Goal: Information Seeking & Learning: Learn about a topic

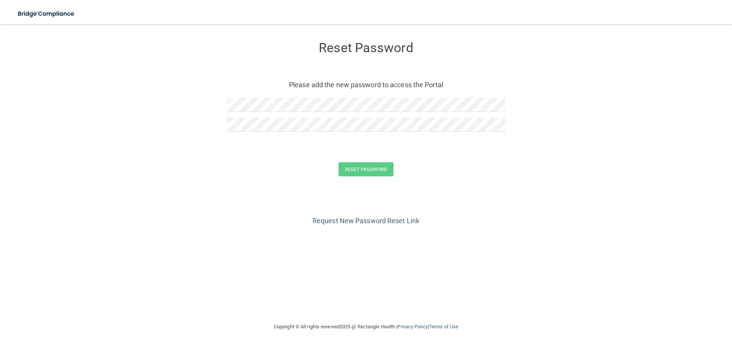
click at [304, 286] on div "Reset Password Please add the new password to access the Portal Reset Password …" at bounding box center [366, 173] width 702 height 283
click at [373, 171] on button "Reset Password" at bounding box center [366, 169] width 55 height 14
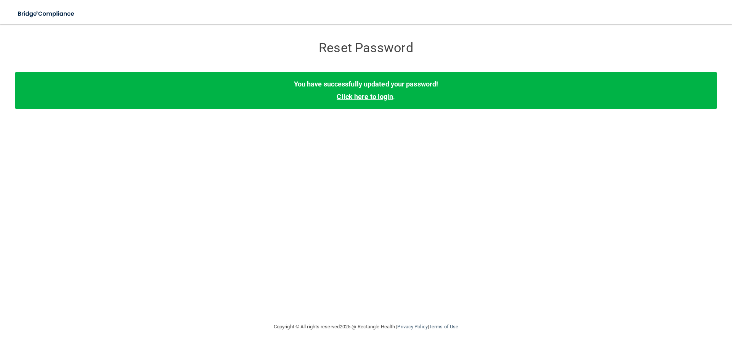
click at [372, 95] on link "Click here to login" at bounding box center [365, 97] width 56 height 8
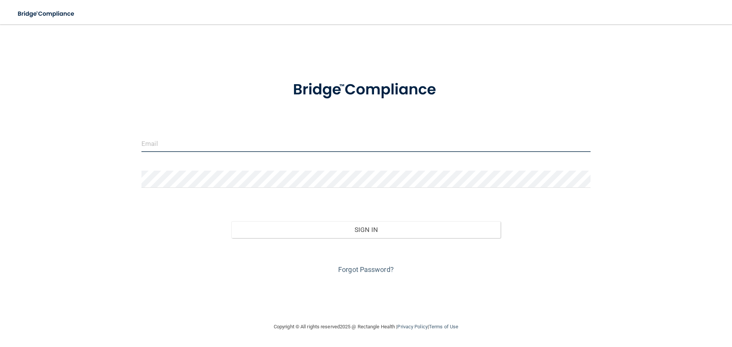
click at [208, 145] on input "email" at bounding box center [366, 143] width 449 height 17
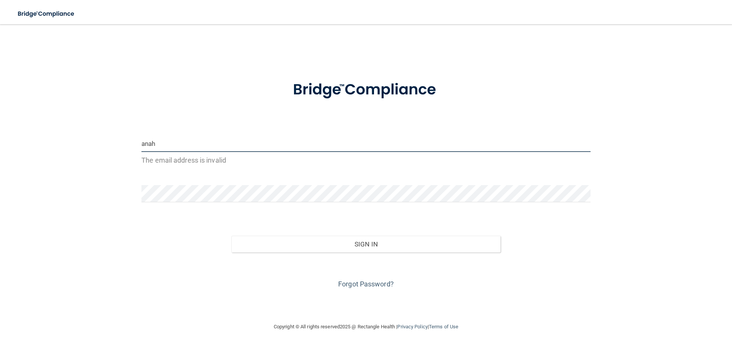
type input "[EMAIL_ADDRESS][PERSON_NAME][DOMAIN_NAME]"
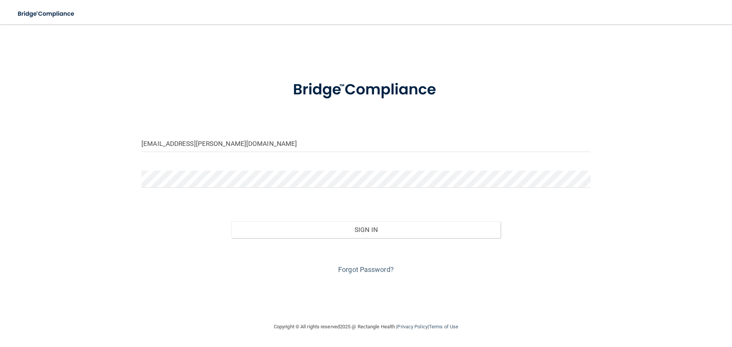
click at [220, 99] on div at bounding box center [366, 90] width 461 height 40
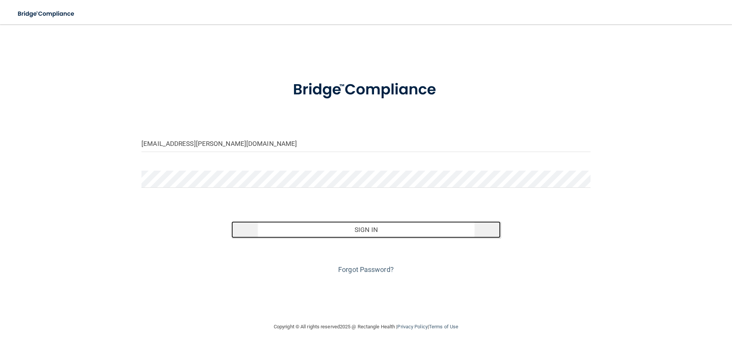
click at [379, 232] on button "Sign In" at bounding box center [367, 230] width 270 height 17
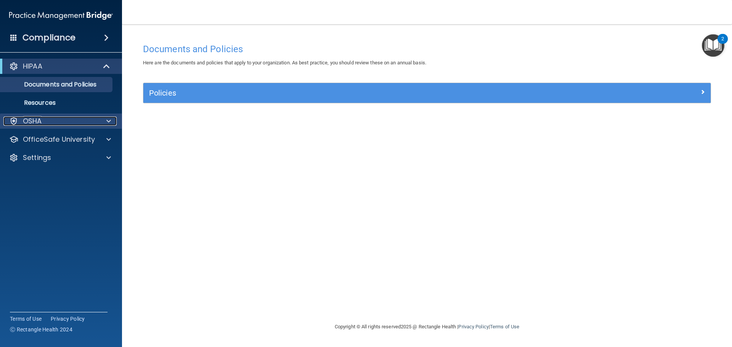
click at [79, 120] on div "OSHA" at bounding box center [50, 121] width 95 height 9
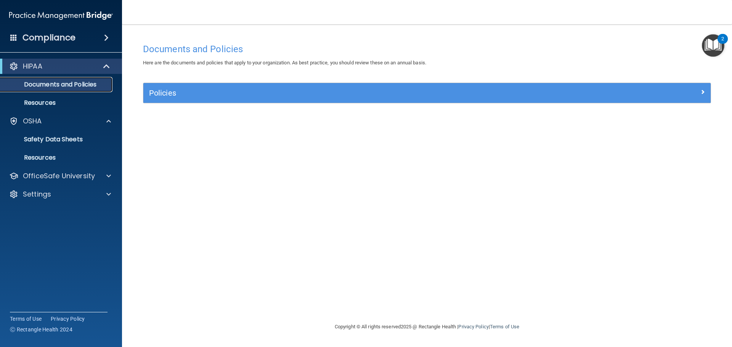
click at [79, 85] on p "Documents and Policies" at bounding box center [57, 85] width 104 height 8
click at [79, 83] on p "Documents and Policies" at bounding box center [57, 85] width 104 height 8
click at [93, 69] on div "HIPAA" at bounding box center [50, 66] width 94 height 9
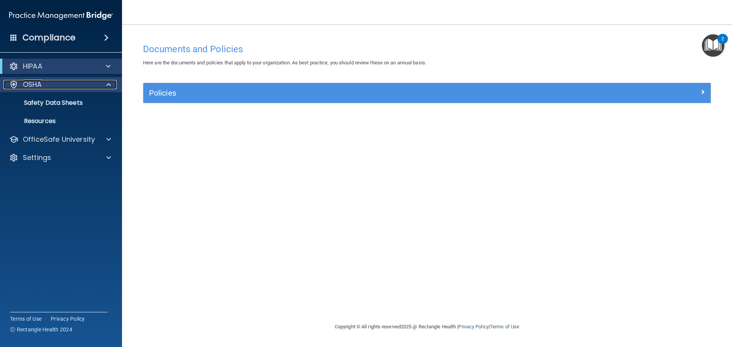
click at [105, 84] on div at bounding box center [107, 84] width 19 height 9
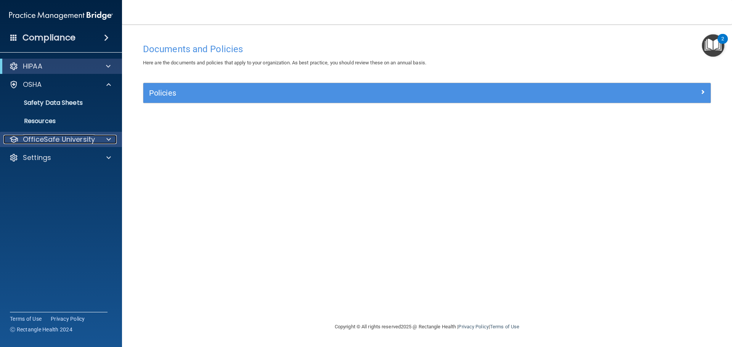
click at [94, 140] on div "OfficeSafe University" at bounding box center [50, 139] width 95 height 9
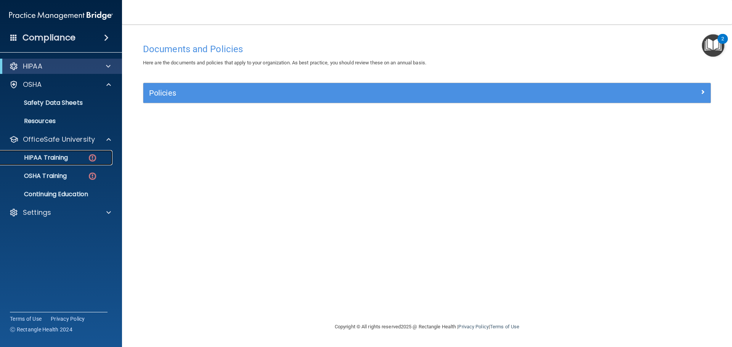
click at [64, 157] on p "HIPAA Training" at bounding box center [36, 158] width 63 height 8
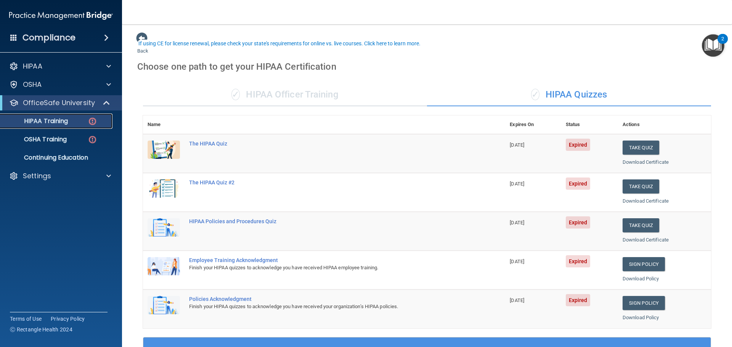
scroll to position [191, 0]
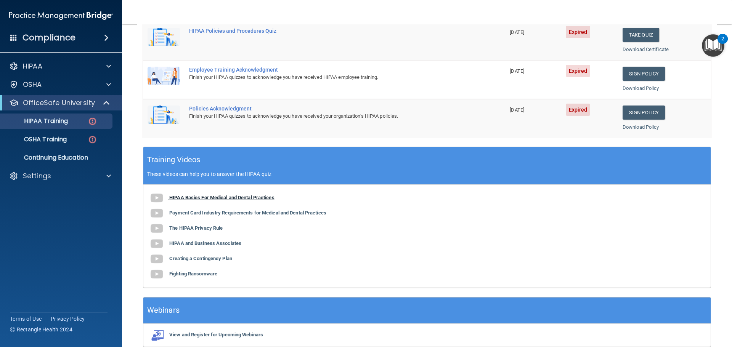
click at [240, 200] on b "HIPAA Basics For Medical and Dental Practices" at bounding box center [221, 198] width 105 height 6
click at [85, 124] on div "HIPAA Training" at bounding box center [57, 121] width 104 height 8
click at [74, 138] on div "OSHA Training" at bounding box center [57, 140] width 104 height 8
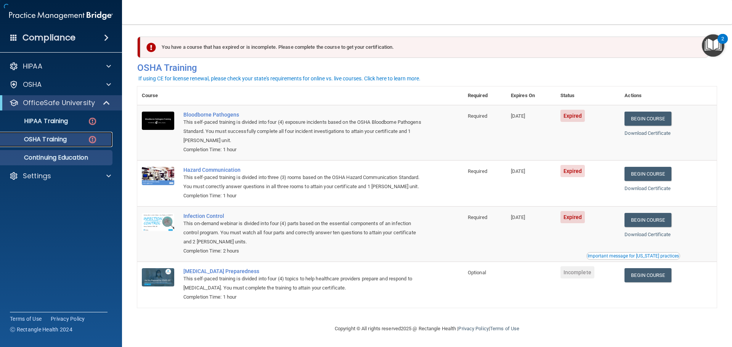
scroll to position [13, 0]
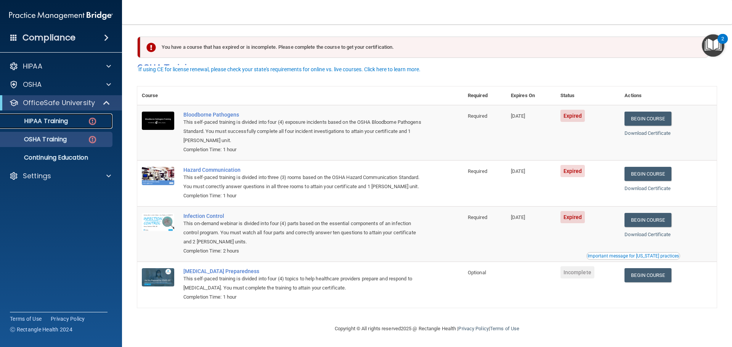
click at [90, 123] on img at bounding box center [93, 122] width 10 height 10
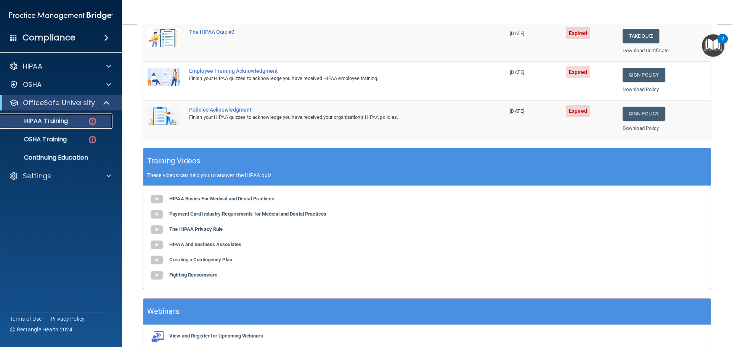
scroll to position [36, 0]
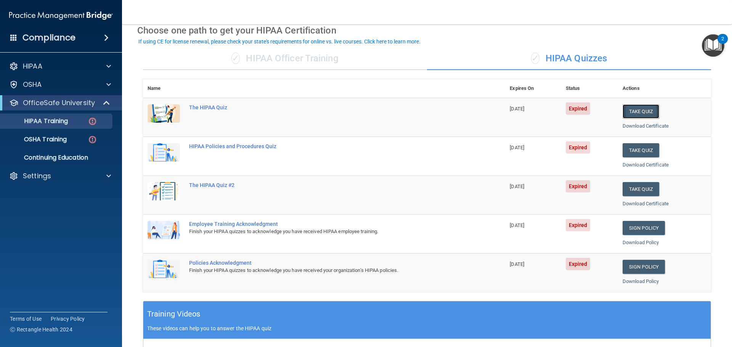
click at [631, 106] on button "Take Quiz" at bounding box center [641, 112] width 37 height 14
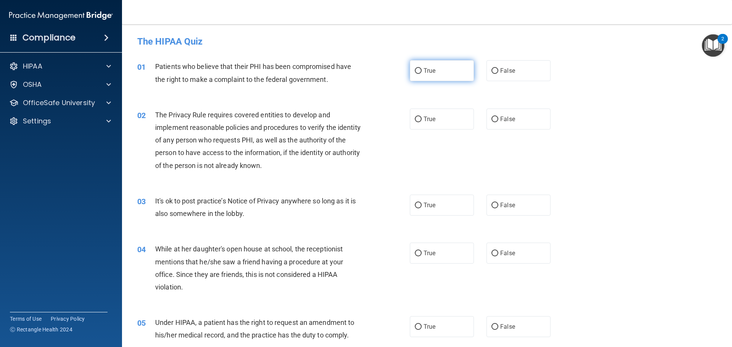
click at [429, 77] on label "True" at bounding box center [442, 70] width 64 height 21
click at [422, 74] on input "True" at bounding box center [418, 71] width 7 height 6
radio input "true"
click at [424, 116] on span "True" at bounding box center [430, 119] width 12 height 7
click at [422, 117] on input "True" at bounding box center [418, 120] width 7 height 6
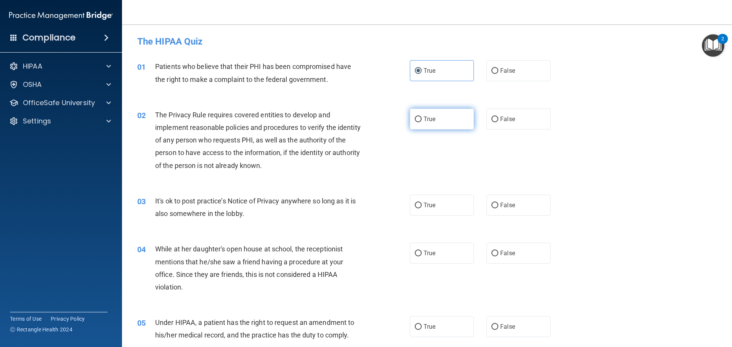
radio input "true"
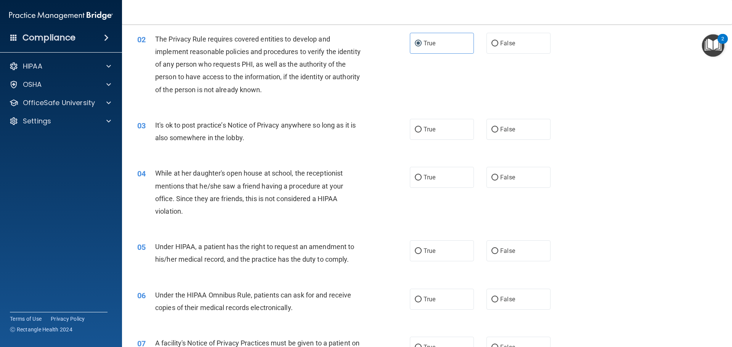
scroll to position [76, 0]
click at [508, 134] on label "False" at bounding box center [519, 129] width 64 height 21
click at [499, 132] on input "False" at bounding box center [495, 130] width 7 height 6
radio input "true"
click at [516, 172] on label "False" at bounding box center [519, 177] width 64 height 21
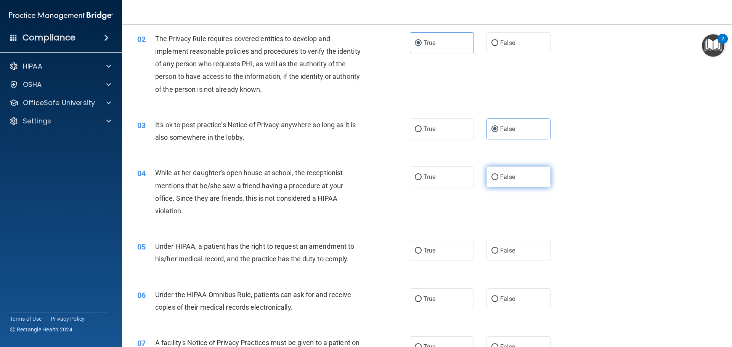
click at [499, 175] on input "False" at bounding box center [495, 178] width 7 height 6
radio input "true"
click at [502, 244] on label "False" at bounding box center [519, 250] width 64 height 21
click at [499, 248] on input "False" at bounding box center [495, 251] width 7 height 6
radio input "true"
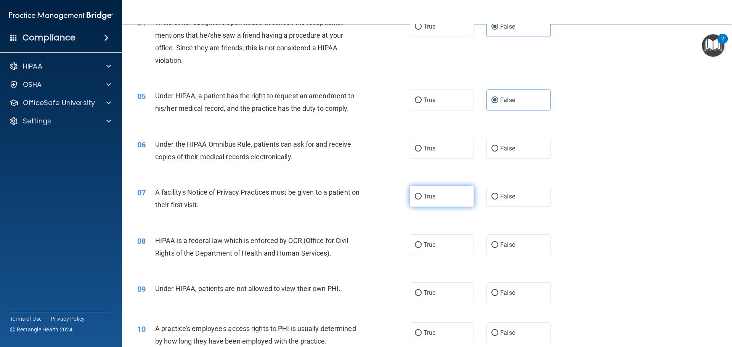
scroll to position [229, 0]
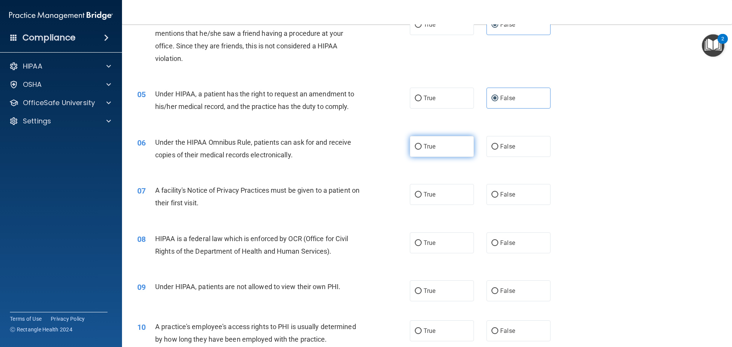
click at [447, 148] on label "True" at bounding box center [442, 146] width 64 height 21
click at [422, 148] on input "True" at bounding box center [418, 147] width 7 height 6
radio input "true"
click at [445, 188] on label "True" at bounding box center [442, 194] width 64 height 21
click at [422, 192] on input "True" at bounding box center [418, 195] width 7 height 6
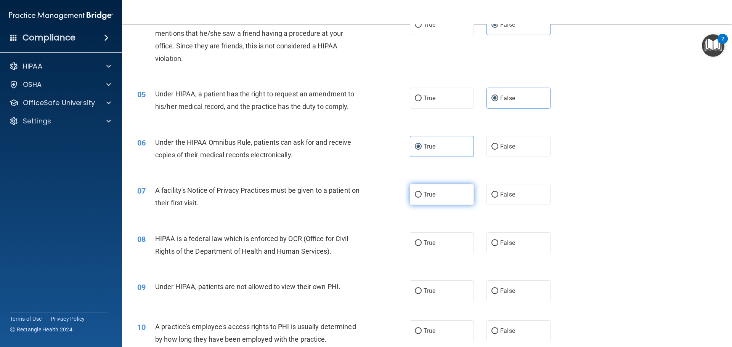
radio input "true"
click at [442, 240] on label "True" at bounding box center [442, 243] width 64 height 21
click at [422, 241] on input "True" at bounding box center [418, 244] width 7 height 6
radio input "true"
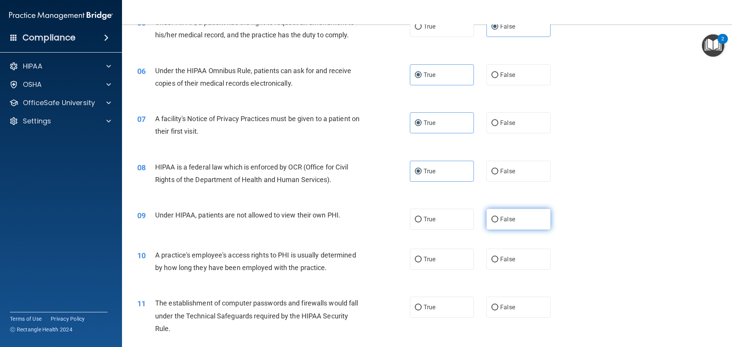
scroll to position [305, 0]
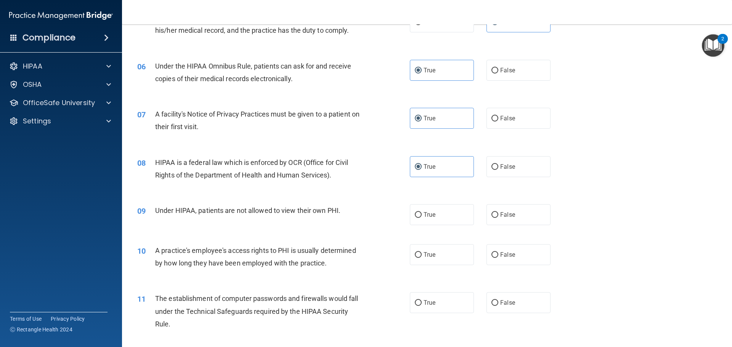
click at [514, 225] on div "09 Under HIPAA, patients are not allowed to view their own PHI. True False" at bounding box center [427, 215] width 591 height 40
click at [514, 221] on label "False" at bounding box center [519, 214] width 64 height 21
click at [499, 218] on input "False" at bounding box center [495, 215] width 7 height 6
radio input "true"
click at [513, 253] on label "False" at bounding box center [519, 255] width 64 height 21
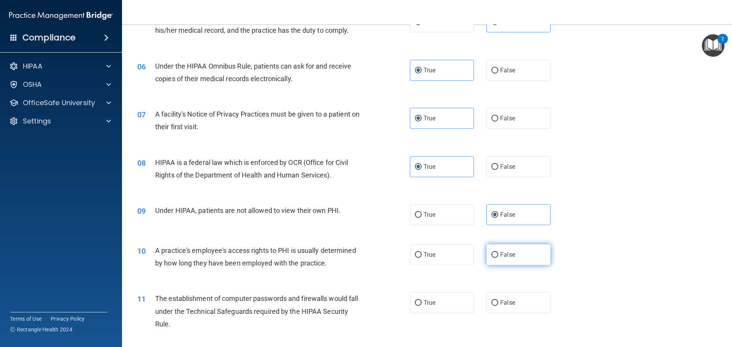
click at [499, 253] on input "False" at bounding box center [495, 256] width 7 height 6
radio input "true"
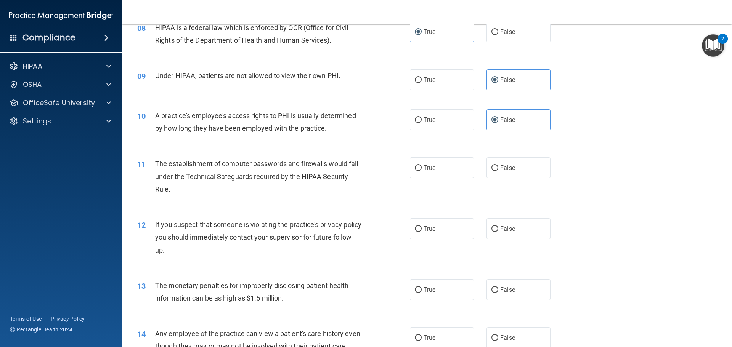
scroll to position [458, 0]
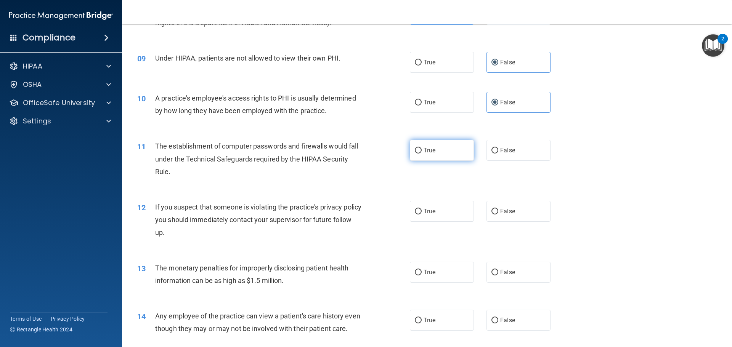
click at [440, 158] on label "True" at bounding box center [442, 150] width 64 height 21
click at [422, 154] on input "True" at bounding box center [418, 151] width 7 height 6
radio input "true"
click at [435, 215] on label "True" at bounding box center [442, 211] width 64 height 21
click at [422, 215] on input "True" at bounding box center [418, 212] width 7 height 6
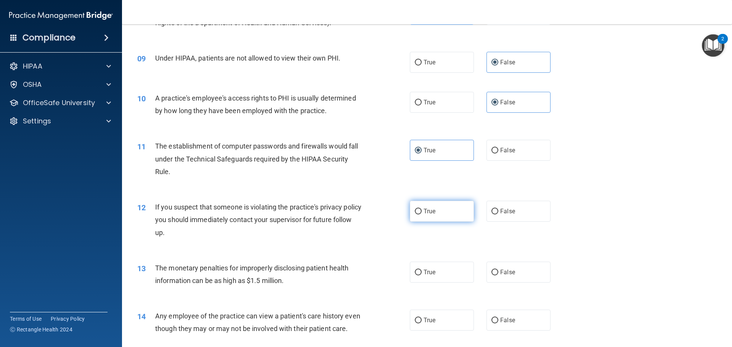
radio input "true"
click at [440, 271] on label "True" at bounding box center [442, 272] width 64 height 21
click at [422, 271] on input "True" at bounding box center [418, 273] width 7 height 6
radio input "true"
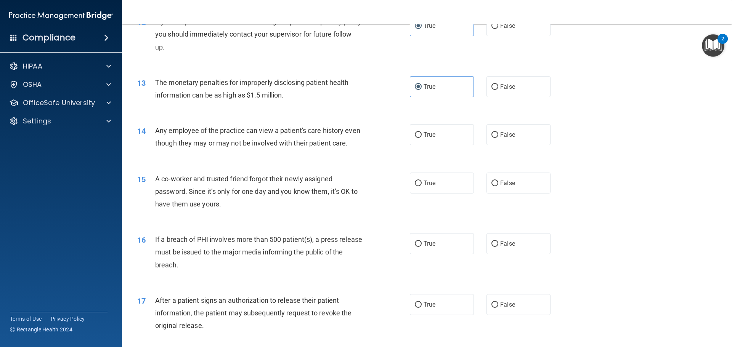
scroll to position [648, 0]
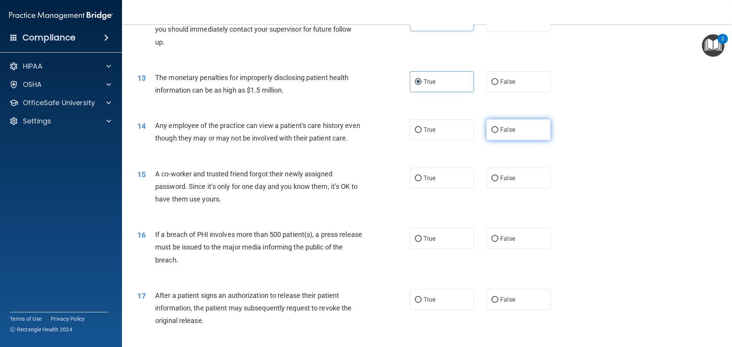
click at [503, 131] on span "False" at bounding box center [507, 129] width 15 height 7
click at [499, 131] on input "False" at bounding box center [495, 130] width 7 height 6
radio input "true"
click at [504, 182] on span "False" at bounding box center [507, 178] width 15 height 7
click at [499, 182] on input "False" at bounding box center [495, 179] width 7 height 6
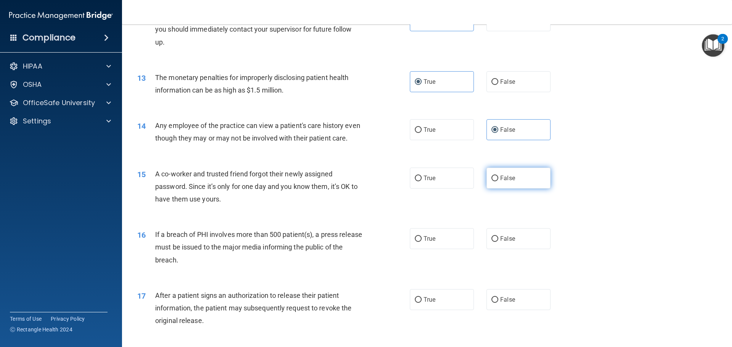
radio input "true"
click at [451, 249] on label "True" at bounding box center [442, 238] width 64 height 21
click at [422, 242] on input "True" at bounding box center [418, 239] width 7 height 6
radio input "true"
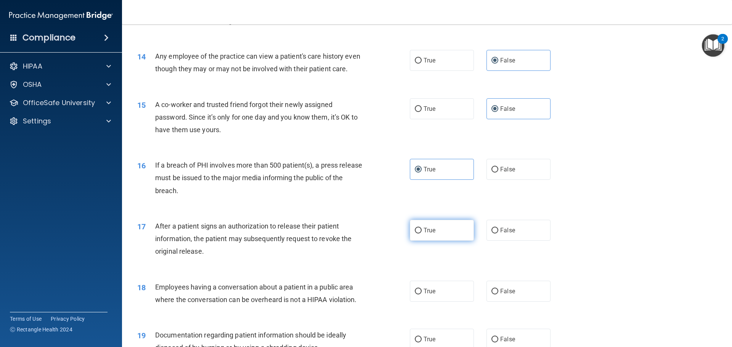
scroll to position [725, 0]
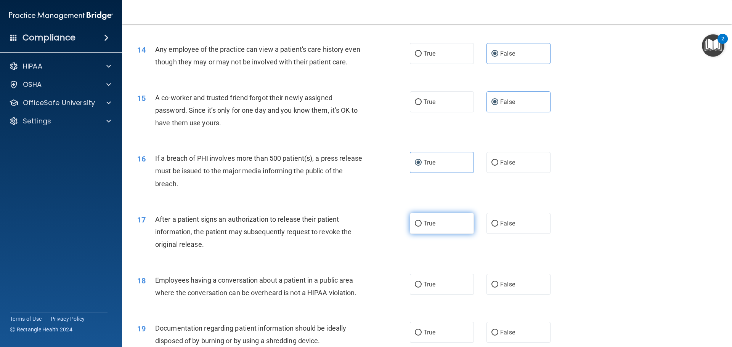
click at [440, 234] on label "True" at bounding box center [442, 223] width 64 height 21
click at [422, 227] on input "True" at bounding box center [418, 224] width 7 height 6
radio input "true"
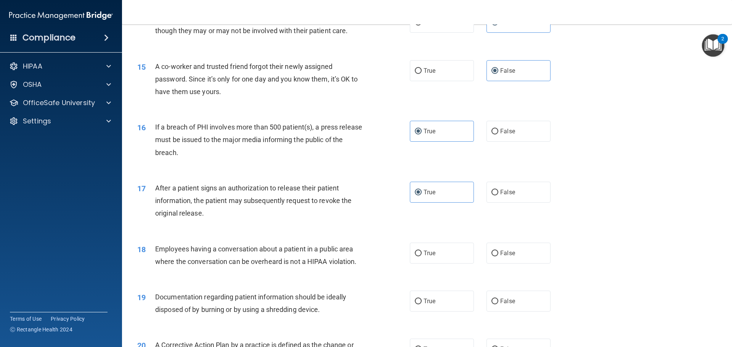
scroll to position [801, 0]
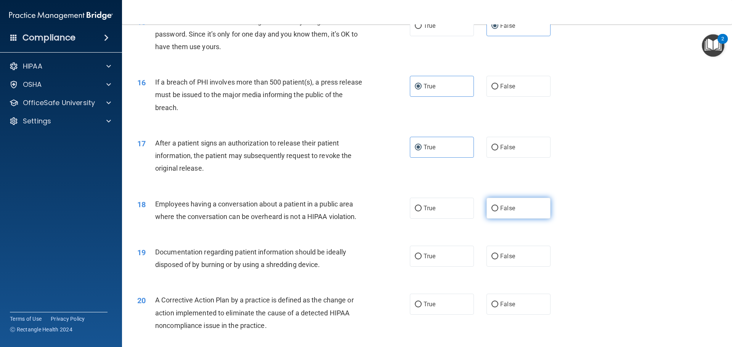
click at [518, 219] on label "False" at bounding box center [519, 208] width 64 height 21
click at [499, 212] on input "False" at bounding box center [495, 209] width 7 height 6
radio input "true"
click at [446, 267] on label "True" at bounding box center [442, 256] width 64 height 21
click at [422, 260] on input "True" at bounding box center [418, 257] width 7 height 6
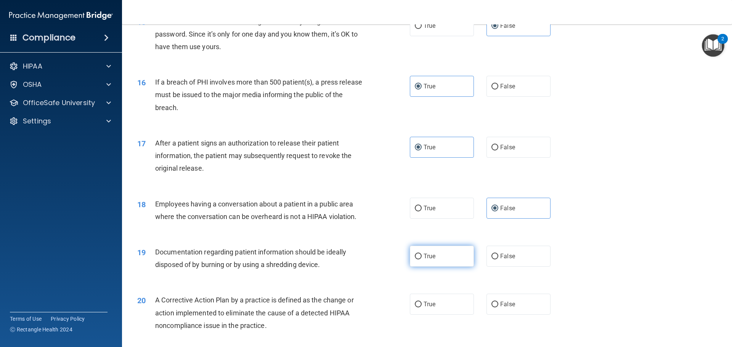
radio input "true"
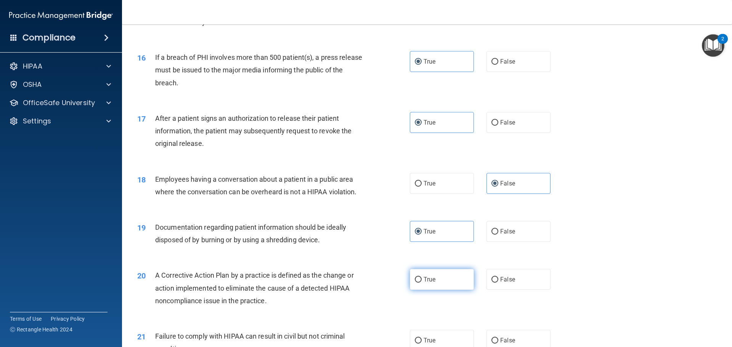
scroll to position [839, 0]
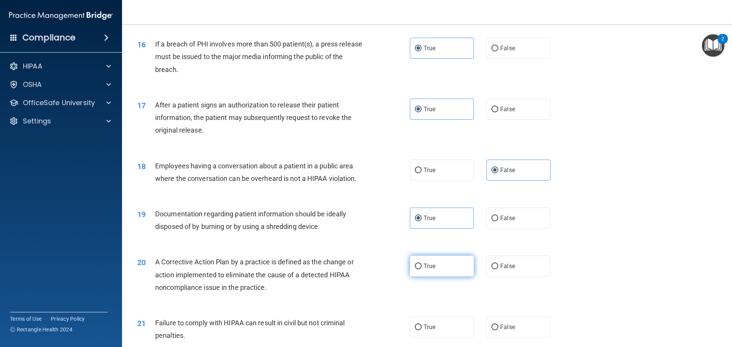
click at [444, 275] on label "True" at bounding box center [442, 266] width 64 height 21
click at [422, 270] on input "True" at bounding box center [418, 267] width 7 height 6
radio input "true"
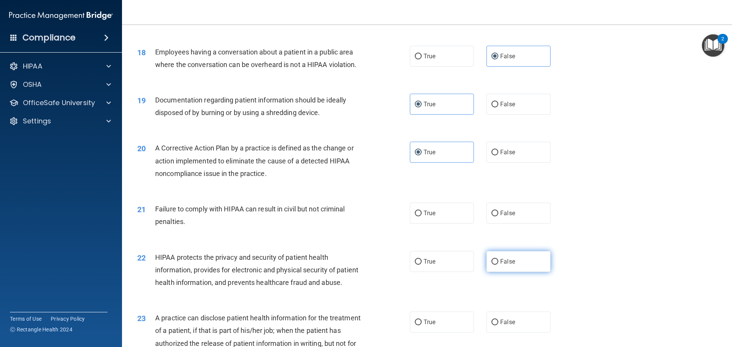
scroll to position [954, 0]
click at [511, 224] on label "False" at bounding box center [519, 213] width 64 height 21
click at [499, 216] on input "False" at bounding box center [495, 214] width 7 height 6
radio input "true"
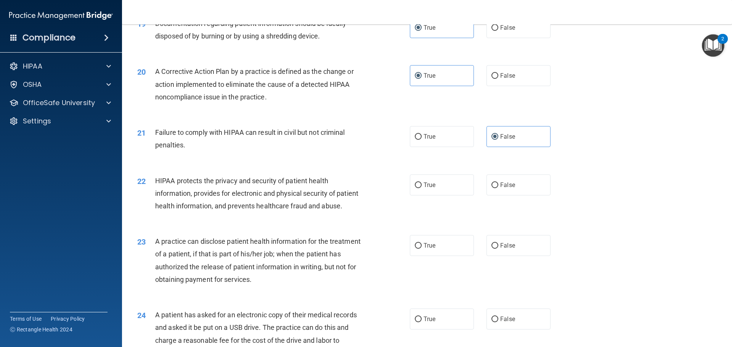
scroll to position [1106, 0]
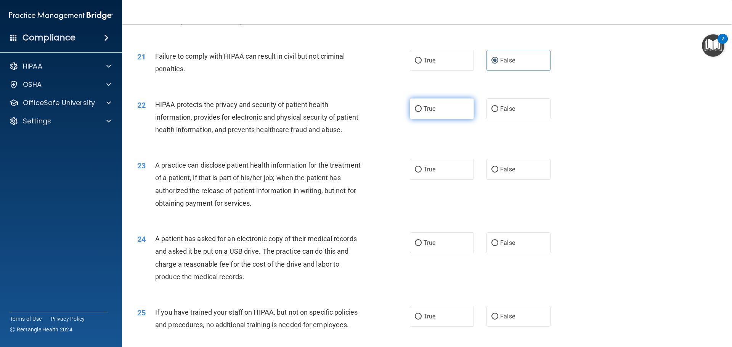
click at [442, 119] on label "True" at bounding box center [442, 108] width 64 height 21
click at [422, 112] on input "True" at bounding box center [418, 109] width 7 height 6
radio input "true"
click at [524, 180] on label "False" at bounding box center [519, 169] width 64 height 21
click at [499, 173] on input "False" at bounding box center [495, 170] width 7 height 6
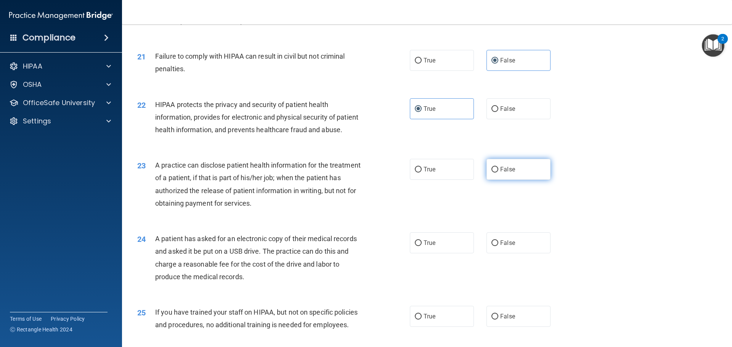
radio input "true"
click at [457, 254] on label "True" at bounding box center [442, 243] width 64 height 21
click at [422, 246] on input "True" at bounding box center [418, 244] width 7 height 6
radio input "true"
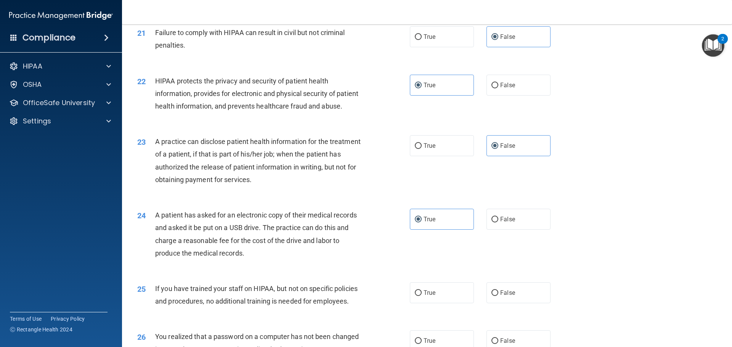
scroll to position [1182, 0]
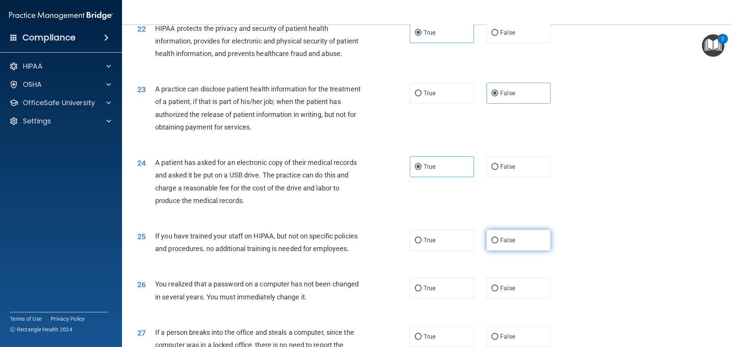
click at [504, 251] on label "False" at bounding box center [519, 240] width 64 height 21
click at [499, 244] on input "False" at bounding box center [495, 241] width 7 height 6
radio input "true"
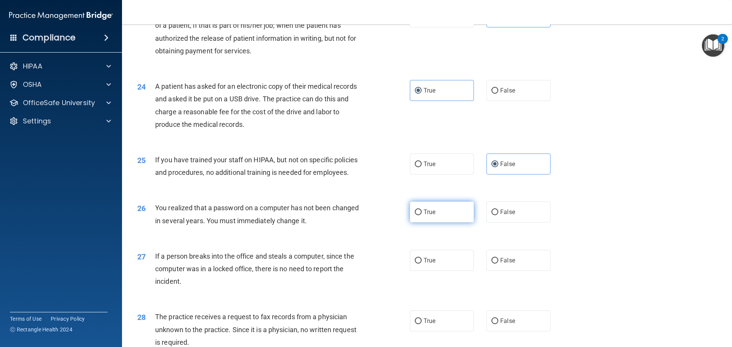
click at [446, 223] on label "True" at bounding box center [442, 212] width 64 height 21
click at [422, 216] on input "True" at bounding box center [418, 213] width 7 height 6
radio input "true"
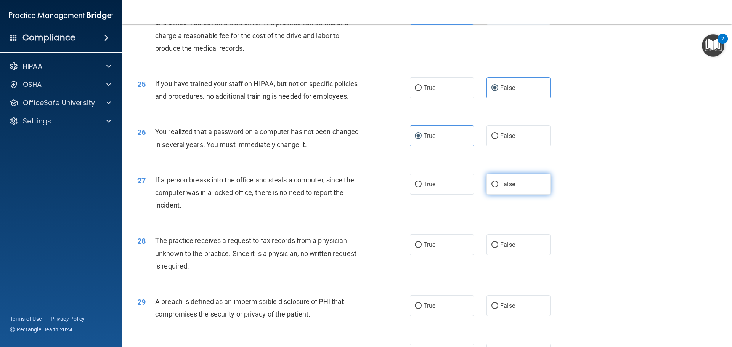
click at [501, 195] on label "False" at bounding box center [519, 184] width 64 height 21
click at [499, 188] on input "False" at bounding box center [495, 185] width 7 height 6
radio input "true"
click at [502, 256] on label "False" at bounding box center [519, 245] width 64 height 21
click at [499, 248] on input "False" at bounding box center [495, 246] width 7 height 6
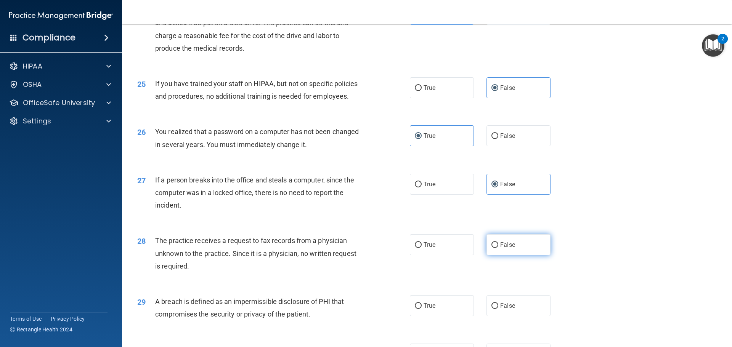
radio input "true"
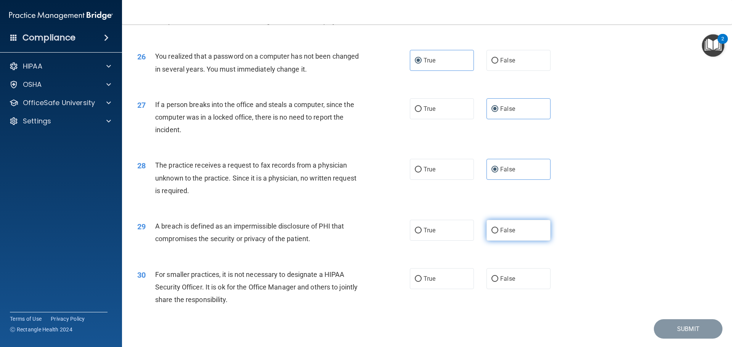
scroll to position [1411, 0]
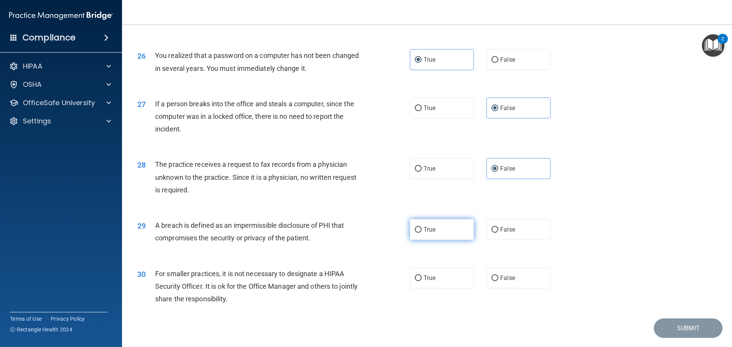
click at [447, 240] on label "True" at bounding box center [442, 229] width 64 height 21
click at [422, 233] on input "True" at bounding box center [418, 230] width 7 height 6
radio input "true"
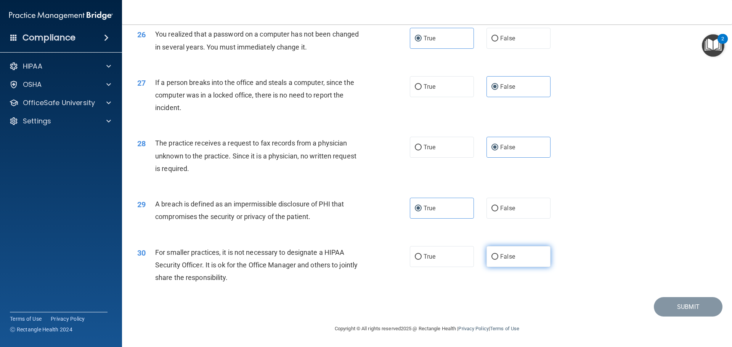
scroll to position [1458, 0]
click at [510, 259] on span "False" at bounding box center [507, 256] width 15 height 7
click at [499, 259] on input "False" at bounding box center [495, 257] width 7 height 6
radio input "true"
click at [675, 309] on button "Submit" at bounding box center [688, 307] width 69 height 19
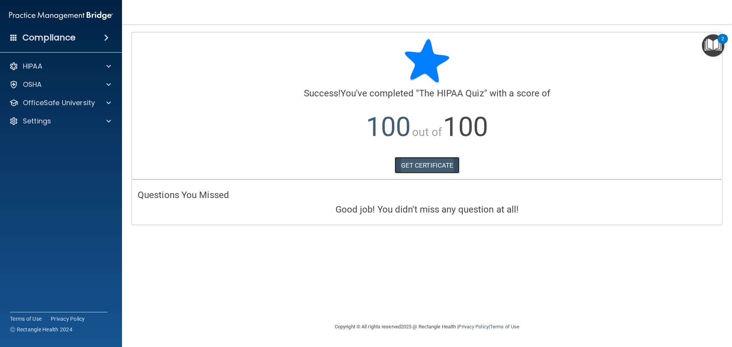
click at [438, 167] on link "GET CERTIFICATE" at bounding box center [427, 165] width 65 height 17
click at [110, 70] on span at bounding box center [108, 66] width 5 height 9
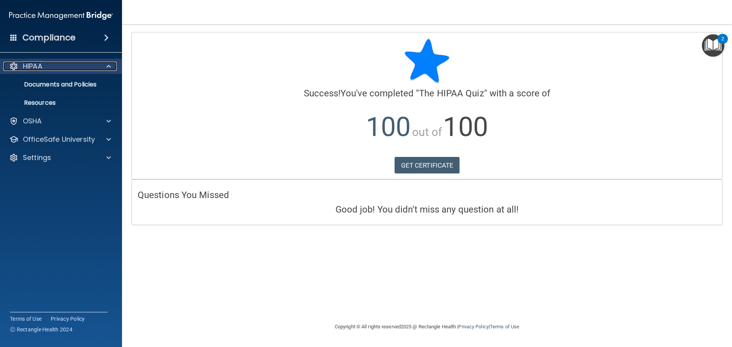
click at [108, 68] on span at bounding box center [108, 66] width 5 height 9
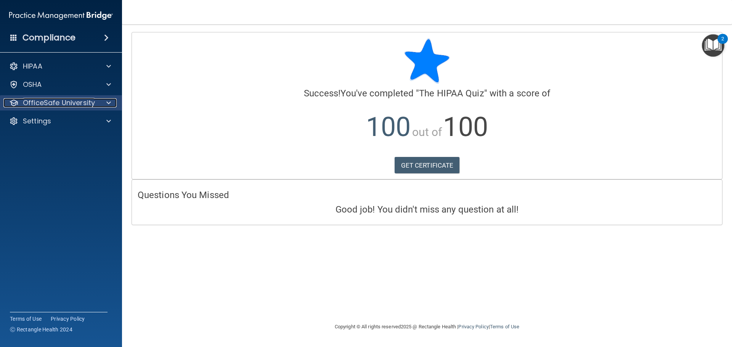
click at [107, 103] on span at bounding box center [108, 102] width 5 height 9
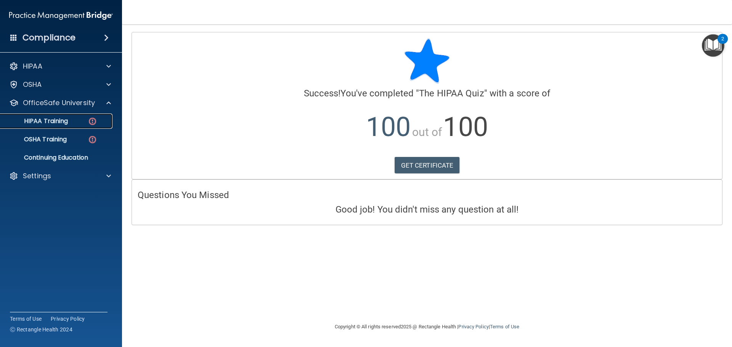
click at [60, 120] on p "HIPAA Training" at bounding box center [36, 121] width 63 height 8
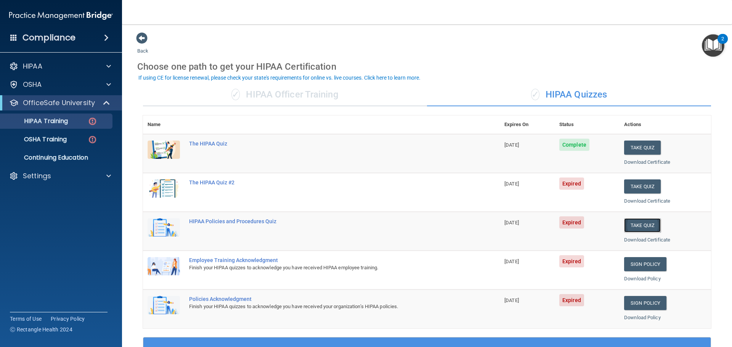
click at [635, 227] on button "Take Quiz" at bounding box center [642, 226] width 37 height 14
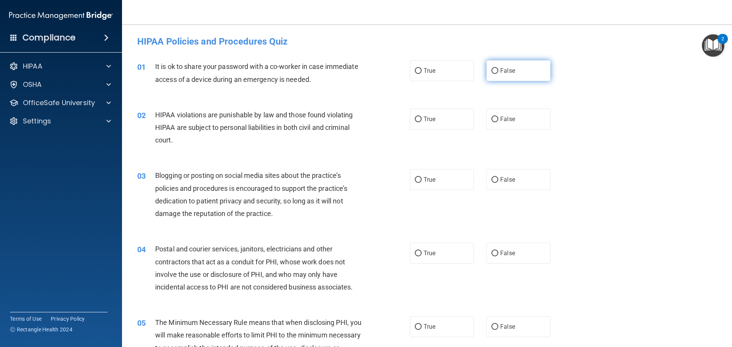
click at [502, 74] on label "False" at bounding box center [519, 70] width 64 height 21
click at [499, 74] on input "False" at bounding box center [495, 71] width 7 height 6
radio input "true"
click at [446, 119] on label "True" at bounding box center [442, 119] width 64 height 21
click at [422, 119] on input "True" at bounding box center [418, 120] width 7 height 6
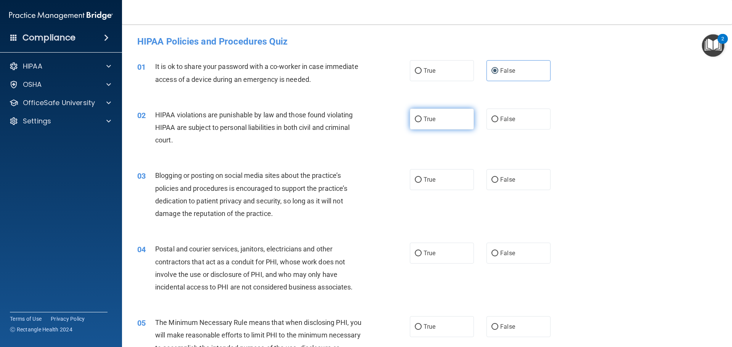
radio input "true"
click at [518, 179] on label "False" at bounding box center [519, 179] width 64 height 21
click at [499, 179] on input "False" at bounding box center [495, 180] width 7 height 6
radio input "true"
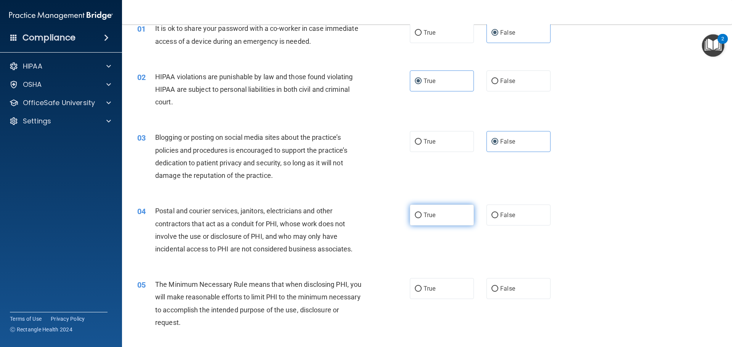
click at [445, 218] on label "True" at bounding box center [442, 215] width 64 height 21
click at [422, 218] on input "True" at bounding box center [418, 216] width 7 height 6
radio input "true"
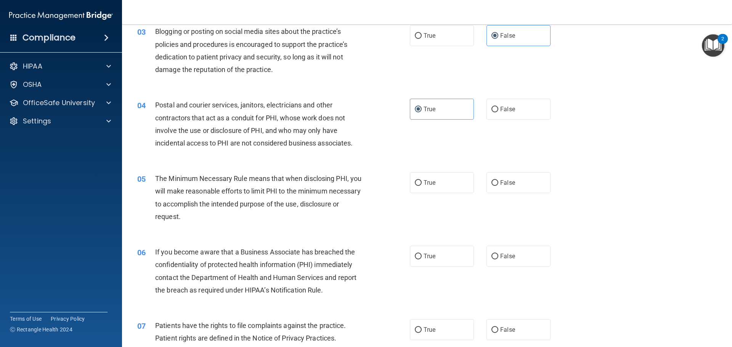
scroll to position [153, 0]
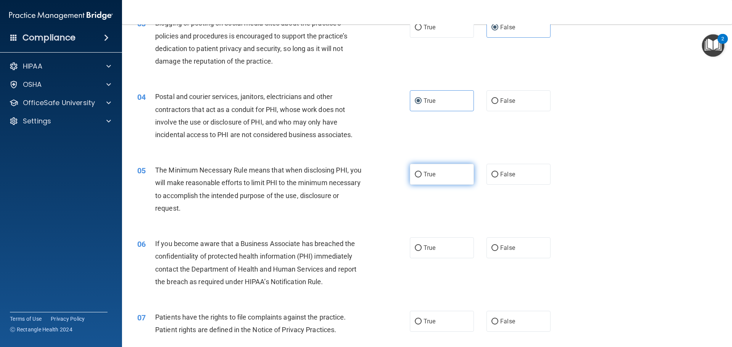
click at [444, 175] on label "True" at bounding box center [442, 174] width 64 height 21
click at [422, 175] on input "True" at bounding box center [418, 175] width 7 height 6
radio input "true"
click at [517, 247] on label "False" at bounding box center [519, 248] width 64 height 21
click at [499, 247] on input "False" at bounding box center [495, 249] width 7 height 6
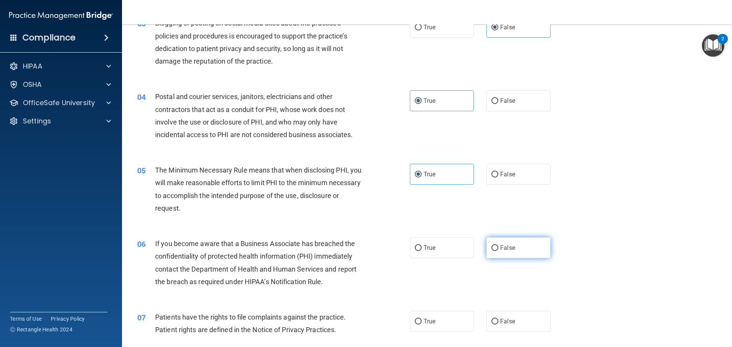
radio input "true"
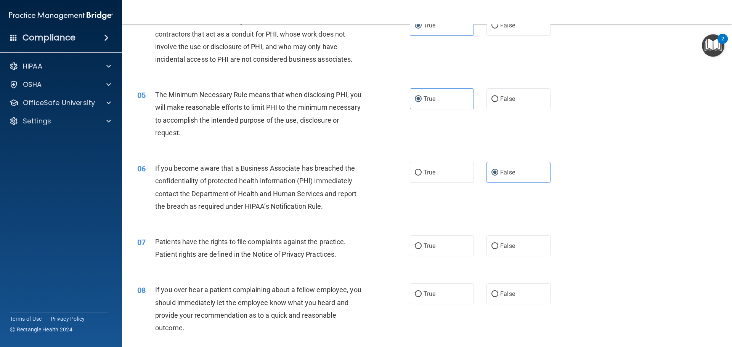
scroll to position [229, 0]
click at [452, 241] on label "True" at bounding box center [442, 245] width 64 height 21
click at [422, 243] on input "True" at bounding box center [418, 246] width 7 height 6
radio input "true"
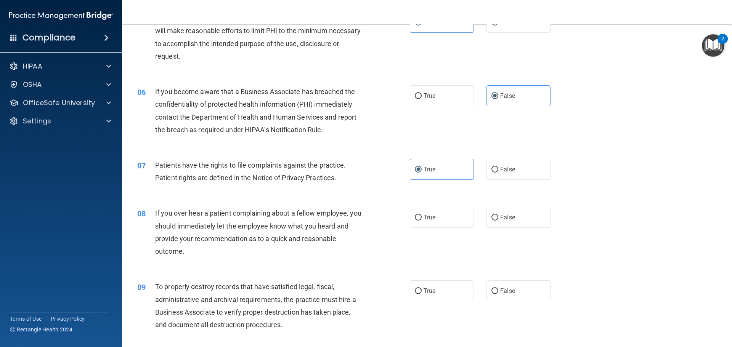
scroll to position [305, 0]
click at [494, 220] on input "False" at bounding box center [495, 218] width 7 height 6
radio input "true"
click at [509, 290] on span "False" at bounding box center [507, 290] width 15 height 7
click at [499, 290] on input "False" at bounding box center [495, 291] width 7 height 6
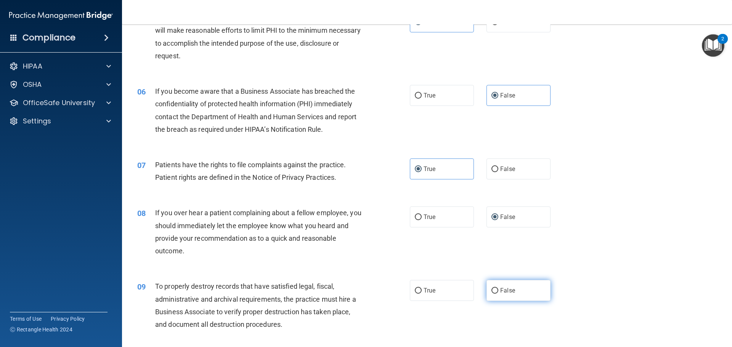
radio input "true"
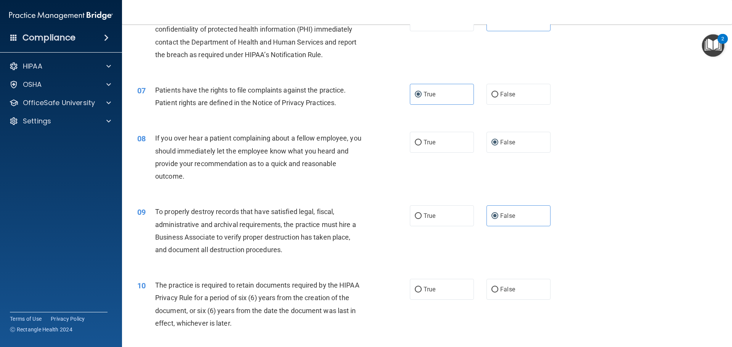
scroll to position [458, 0]
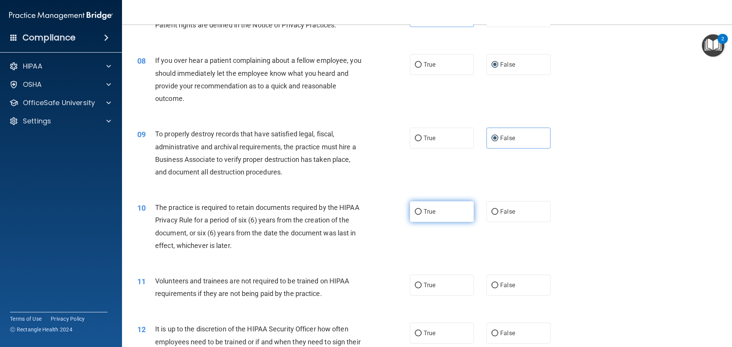
click at [439, 215] on label "True" at bounding box center [442, 211] width 64 height 21
click at [422, 215] on input "True" at bounding box center [418, 212] width 7 height 6
radio input "true"
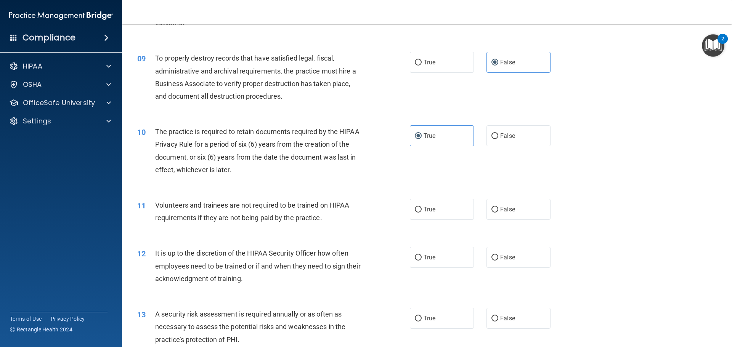
scroll to position [534, 0]
click at [497, 212] on label "False" at bounding box center [519, 209] width 64 height 21
click at [497, 212] on input "False" at bounding box center [495, 210] width 7 height 6
radio input "true"
click at [506, 259] on span "False" at bounding box center [507, 257] width 15 height 7
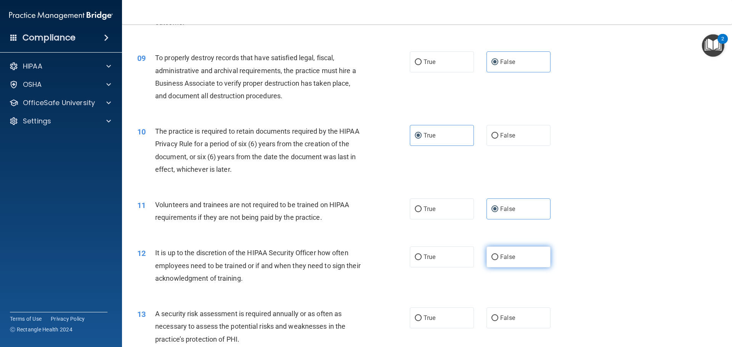
click at [499, 259] on input "False" at bounding box center [495, 258] width 7 height 6
radio input "true"
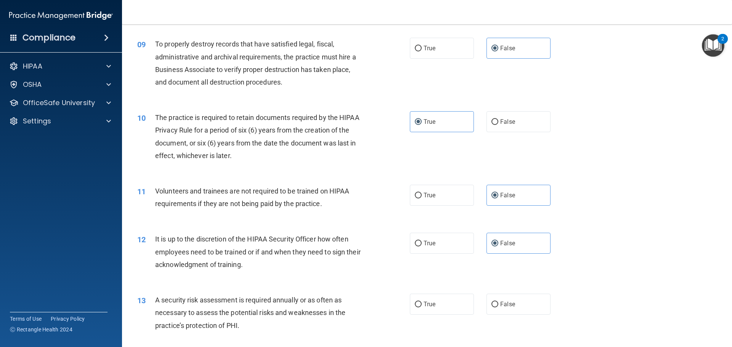
scroll to position [572, 0]
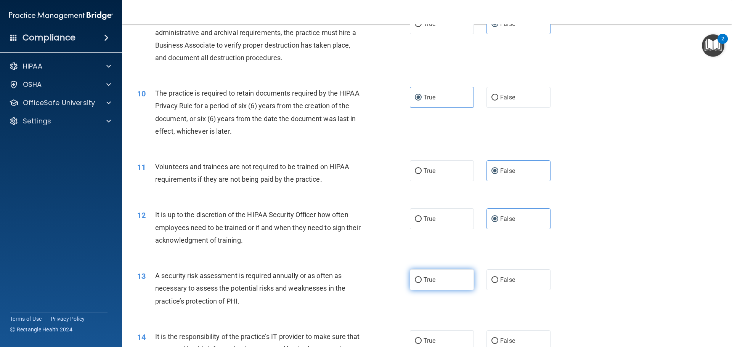
click at [439, 280] on label "True" at bounding box center [442, 280] width 64 height 21
click at [422, 280] on input "True" at bounding box center [418, 281] width 7 height 6
radio input "true"
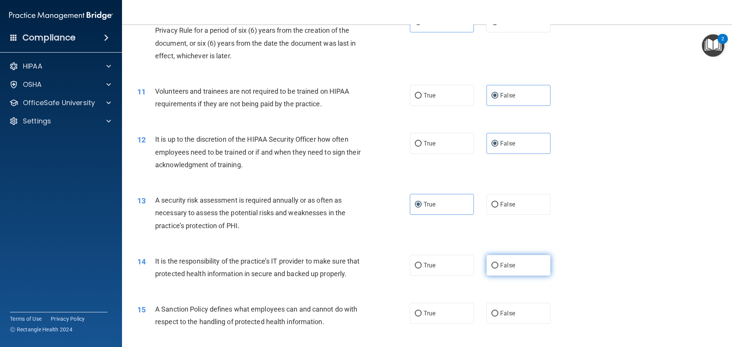
scroll to position [648, 0]
click at [531, 255] on label "False" at bounding box center [519, 264] width 64 height 21
click at [499, 262] on input "False" at bounding box center [495, 265] width 7 height 6
radio input "true"
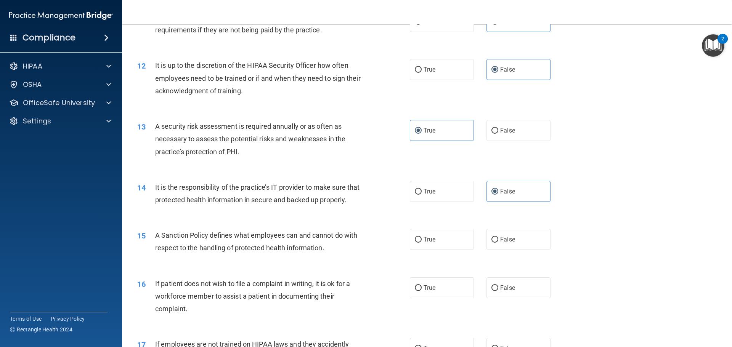
scroll to position [725, 0]
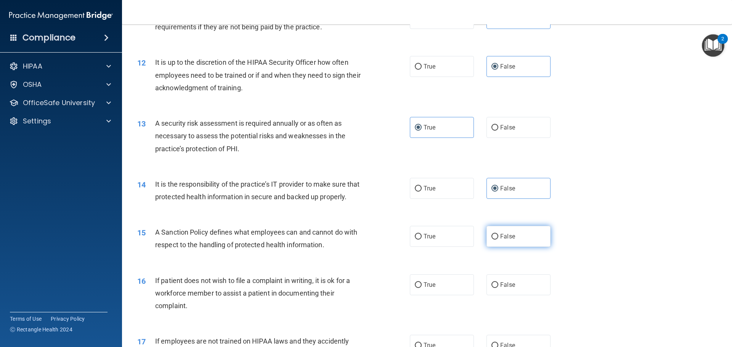
click at [515, 247] on label "False" at bounding box center [519, 236] width 64 height 21
click at [499, 240] on input "False" at bounding box center [495, 237] width 7 height 6
radio input "true"
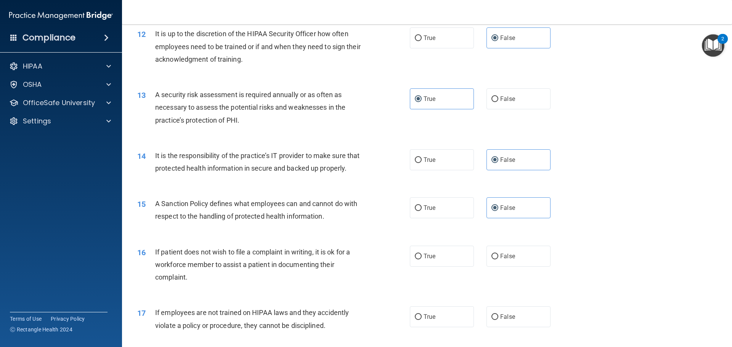
scroll to position [801, 0]
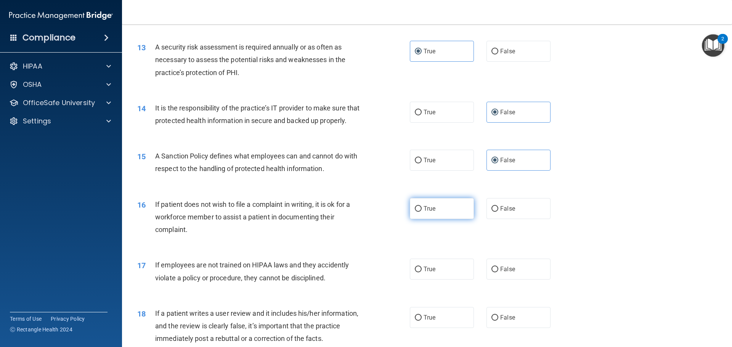
click at [455, 219] on label "True" at bounding box center [442, 208] width 64 height 21
click at [422, 212] on input "True" at bounding box center [418, 209] width 7 height 6
radio input "true"
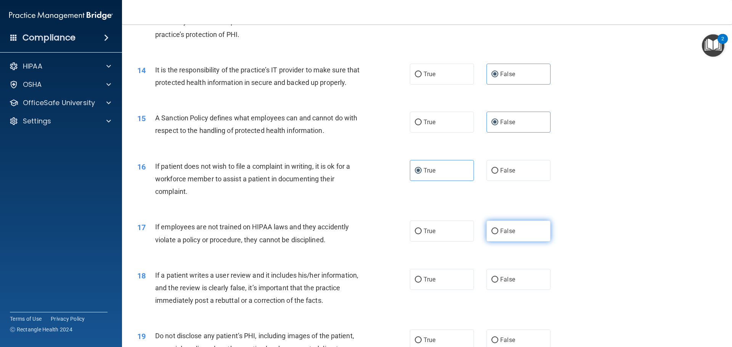
click at [508, 235] on span "False" at bounding box center [507, 231] width 15 height 7
click at [499, 235] on input "False" at bounding box center [495, 232] width 7 height 6
radio input "true"
click at [510, 285] on label "False" at bounding box center [519, 279] width 64 height 21
click at [499, 283] on input "False" at bounding box center [495, 280] width 7 height 6
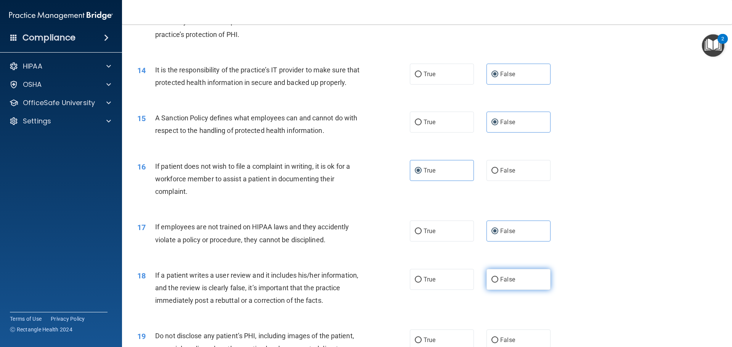
radio input "true"
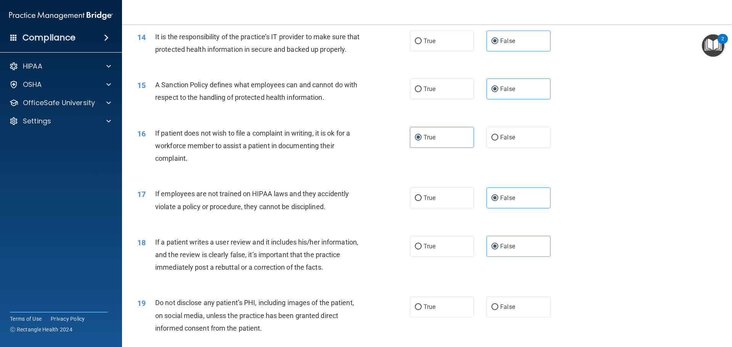
scroll to position [915, 0]
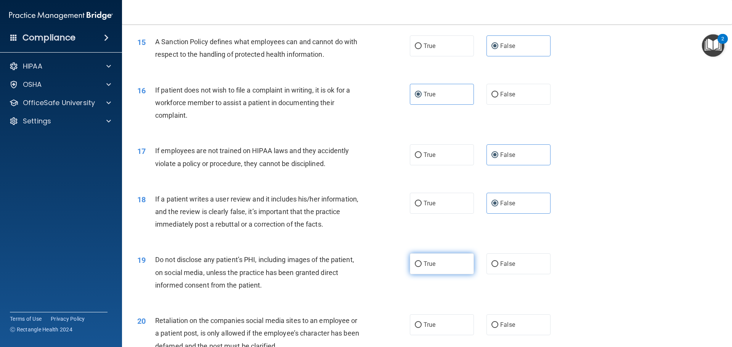
click at [446, 275] on label "True" at bounding box center [442, 264] width 64 height 21
click at [422, 267] on input "True" at bounding box center [418, 265] width 7 height 6
radio input "true"
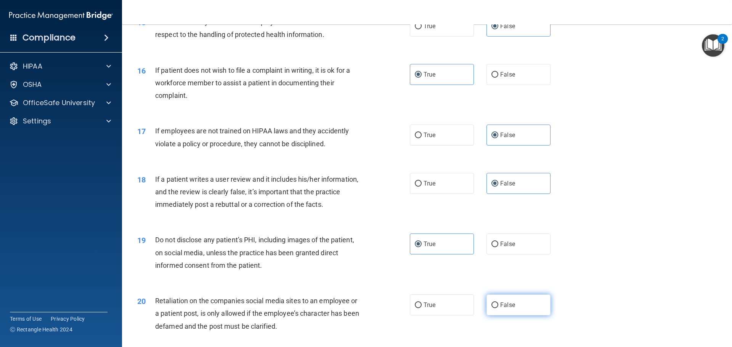
scroll to position [992, 0]
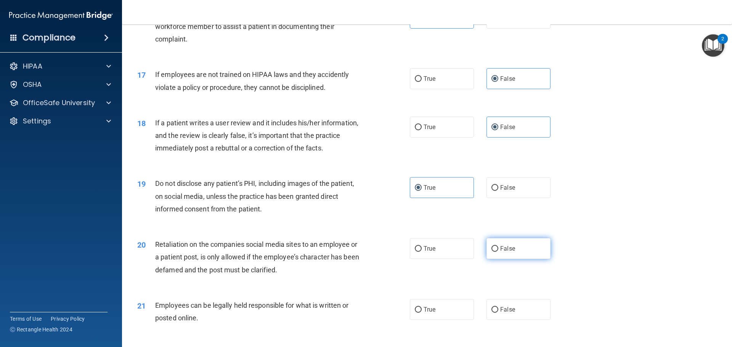
click at [510, 259] on label "False" at bounding box center [519, 248] width 64 height 21
click at [499, 252] on input "False" at bounding box center [495, 249] width 7 height 6
radio input "true"
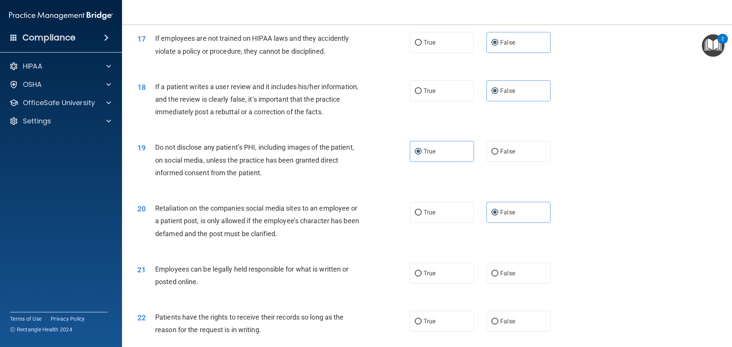
scroll to position [1068, 0]
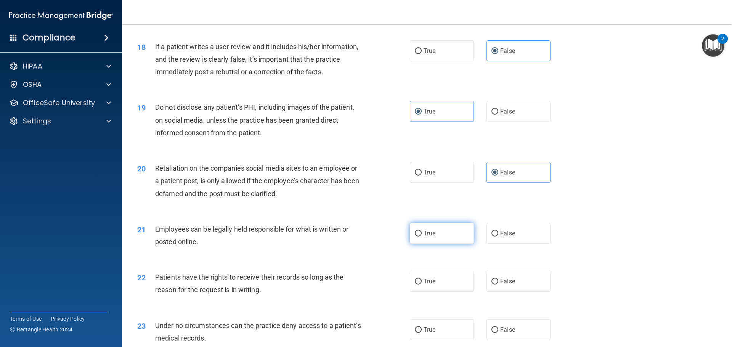
click at [445, 244] on label "True" at bounding box center [442, 233] width 64 height 21
click at [422, 237] on input "True" at bounding box center [418, 234] width 7 height 6
radio input "true"
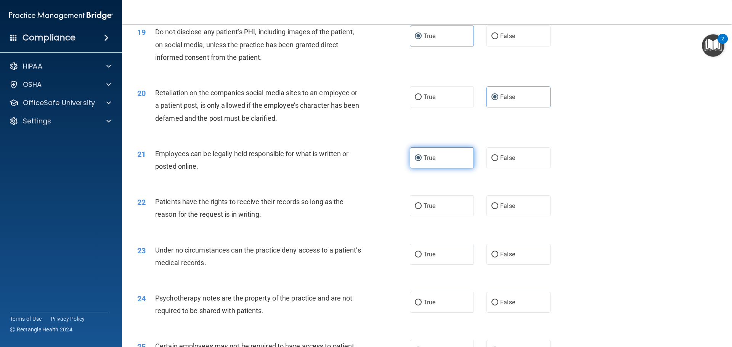
scroll to position [1144, 0]
click at [490, 216] on label "False" at bounding box center [519, 205] width 64 height 21
click at [492, 209] on input "False" at bounding box center [495, 206] width 7 height 6
radio input "true"
click at [499, 262] on label "False" at bounding box center [519, 253] width 64 height 21
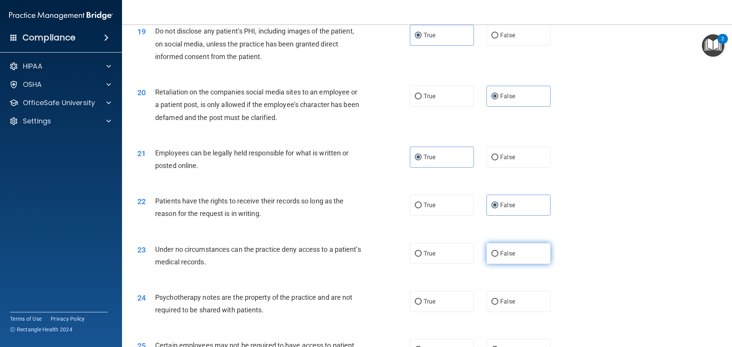
click at [499, 257] on input "False" at bounding box center [495, 254] width 7 height 6
radio input "true"
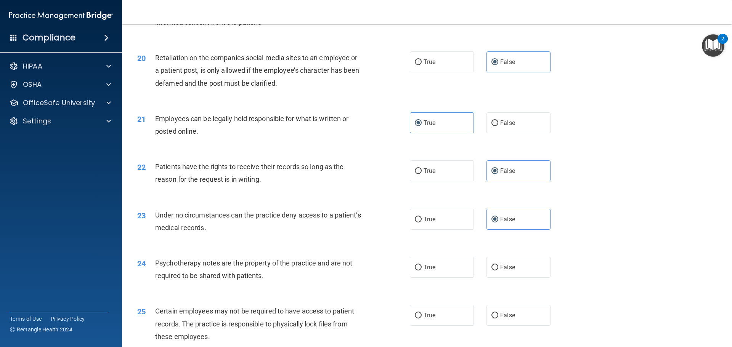
scroll to position [1221, 0]
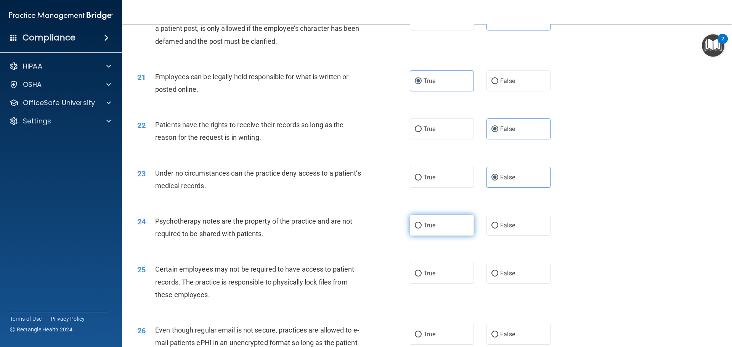
click at [458, 236] on label "True" at bounding box center [442, 225] width 64 height 21
click at [422, 229] on input "True" at bounding box center [418, 226] width 7 height 6
radio input "true"
click at [452, 282] on label "True" at bounding box center [442, 273] width 64 height 21
click at [422, 277] on input "True" at bounding box center [418, 274] width 7 height 6
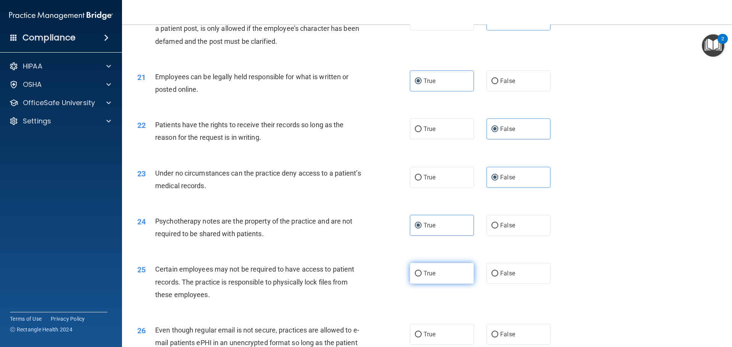
radio input "true"
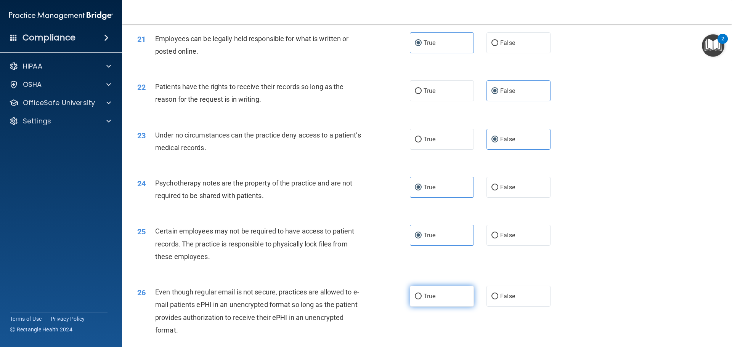
click at [434, 306] on label "True" at bounding box center [442, 296] width 64 height 21
click at [422, 300] on input "True" at bounding box center [418, 297] width 7 height 6
radio input "true"
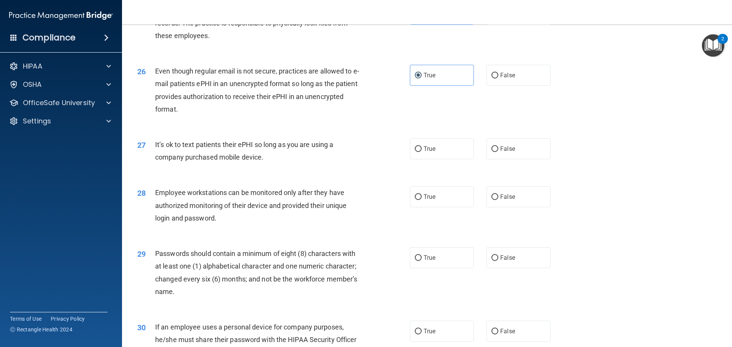
scroll to position [1488, 0]
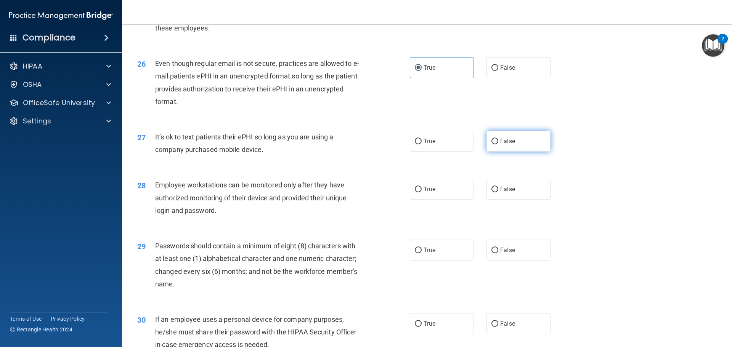
click at [495, 152] on label "False" at bounding box center [519, 141] width 64 height 21
click at [495, 145] on input "False" at bounding box center [495, 142] width 7 height 6
radio input "true"
click at [511, 193] on span "False" at bounding box center [507, 189] width 15 height 7
click at [499, 193] on input "False" at bounding box center [495, 190] width 7 height 6
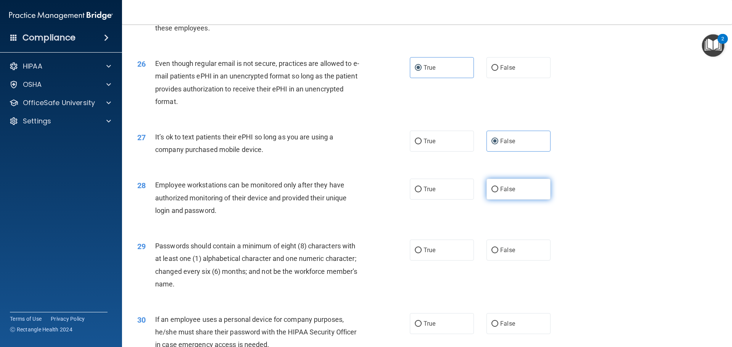
radio input "true"
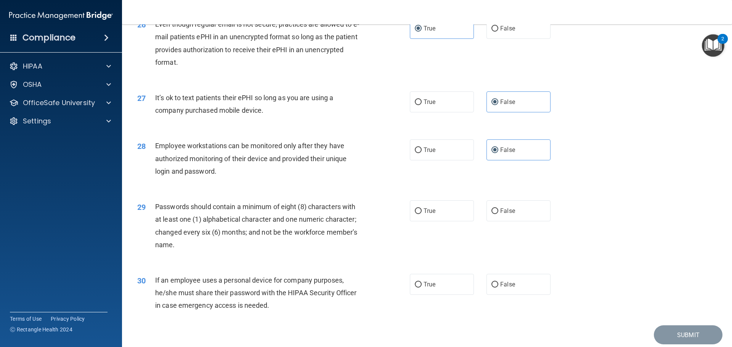
scroll to position [1564, 0]
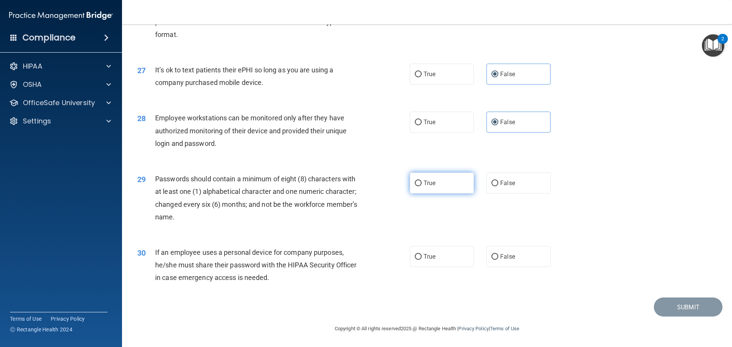
click at [457, 189] on label "True" at bounding box center [442, 183] width 64 height 21
click at [422, 187] on input "True" at bounding box center [418, 184] width 7 height 6
radio input "true"
click at [508, 254] on label "False" at bounding box center [519, 256] width 64 height 21
click at [499, 254] on input "False" at bounding box center [495, 257] width 7 height 6
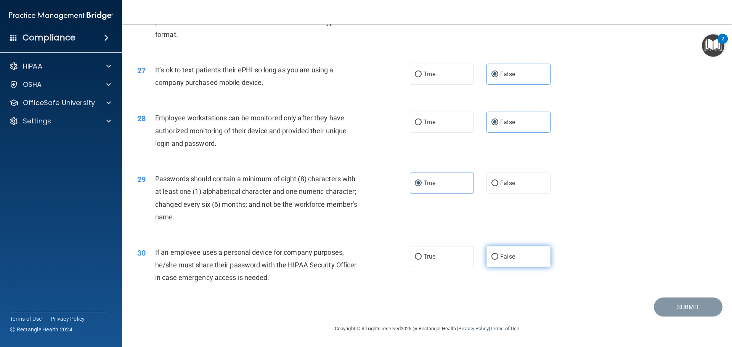
radio input "true"
click at [668, 305] on button "Submit" at bounding box center [688, 307] width 69 height 19
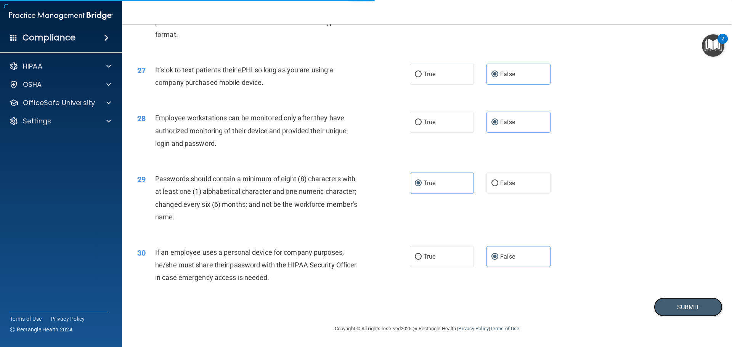
scroll to position [1567, 0]
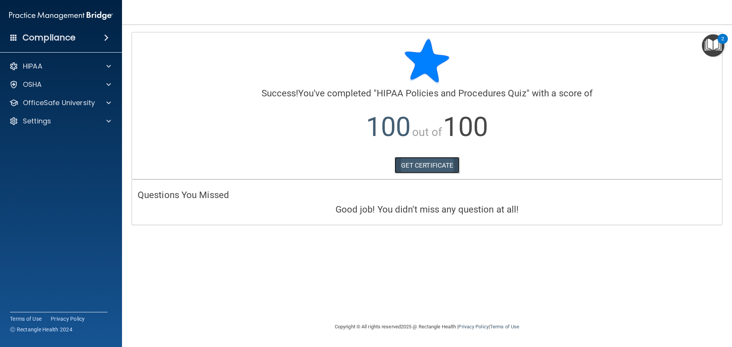
click at [434, 170] on link "GET CERTIFICATE" at bounding box center [427, 165] width 65 height 17
click at [106, 100] on span at bounding box center [108, 102] width 5 height 9
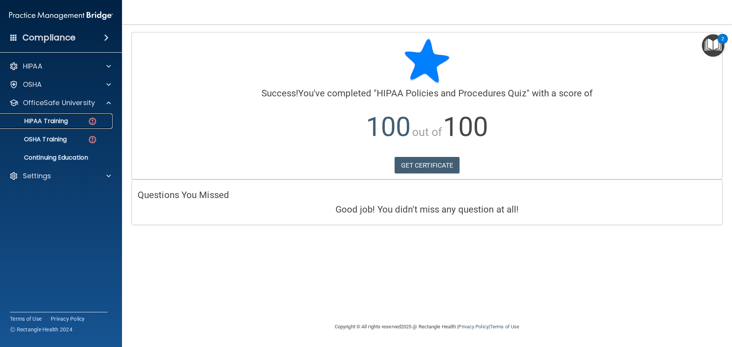
click at [58, 119] on p "HIPAA Training" at bounding box center [36, 121] width 63 height 8
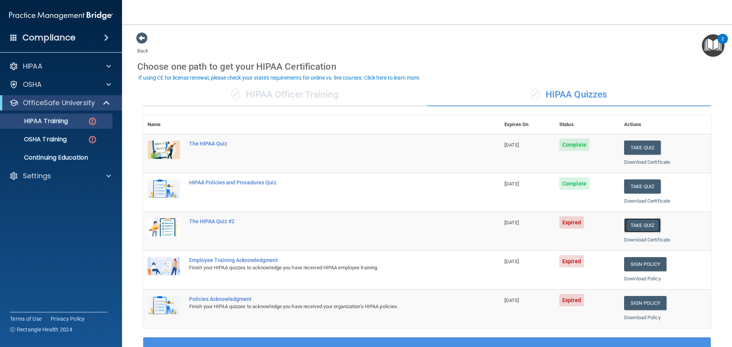
click at [634, 227] on button "Take Quiz" at bounding box center [642, 226] width 37 height 14
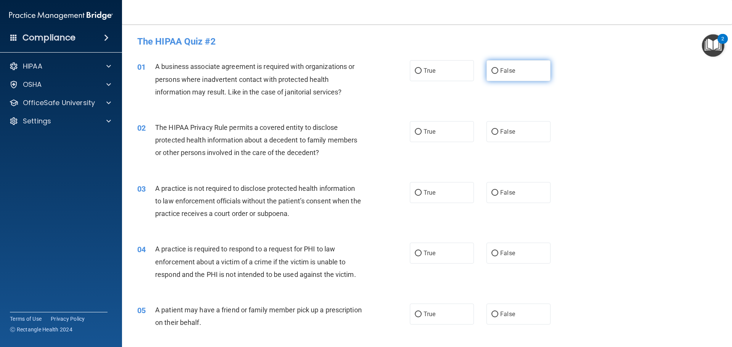
click at [501, 74] on span "False" at bounding box center [507, 70] width 15 height 7
click at [499, 74] on input "False" at bounding box center [495, 71] width 7 height 6
radio input "true"
click at [445, 129] on label "True" at bounding box center [442, 131] width 64 height 21
click at [422, 129] on input "True" at bounding box center [418, 132] width 7 height 6
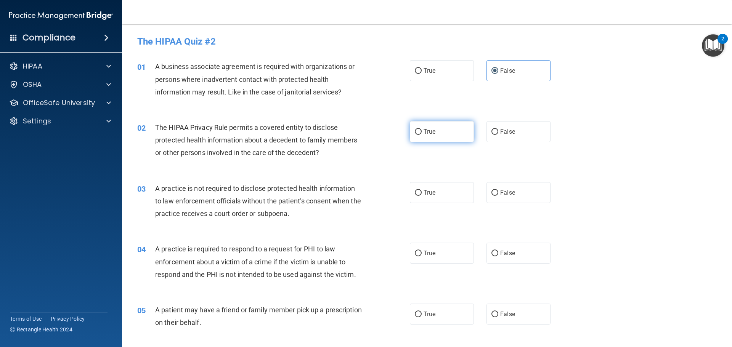
radio input "true"
click at [512, 187] on label "False" at bounding box center [519, 192] width 64 height 21
click at [499, 190] on input "False" at bounding box center [495, 193] width 7 height 6
radio input "true"
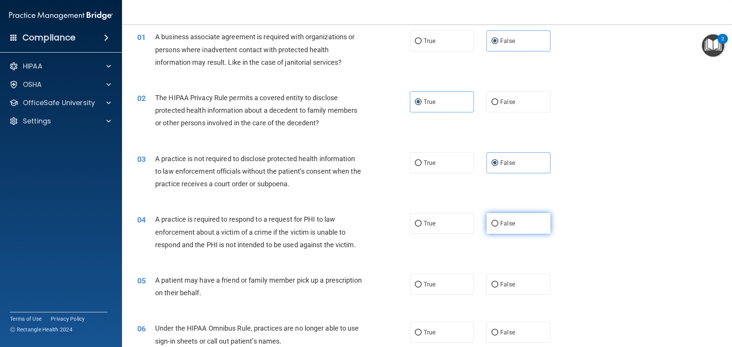
scroll to position [76, 0]
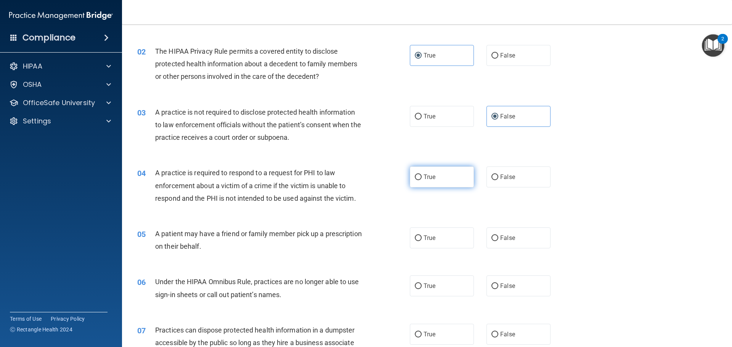
click at [450, 186] on label "True" at bounding box center [442, 177] width 64 height 21
click at [422, 180] on input "True" at bounding box center [418, 178] width 7 height 6
radio input "true"
click at [441, 236] on label "True" at bounding box center [442, 238] width 64 height 21
click at [422, 236] on input "True" at bounding box center [418, 239] width 7 height 6
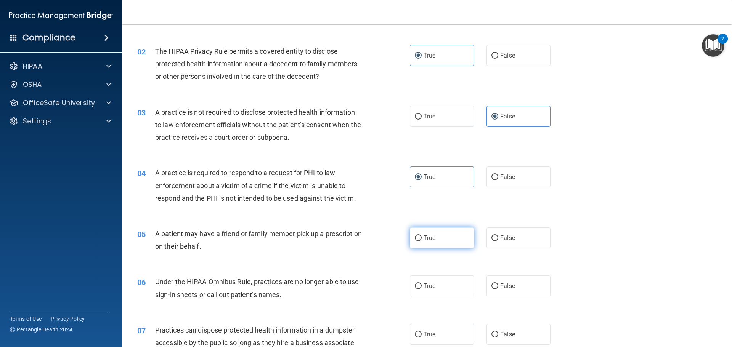
radio input "true"
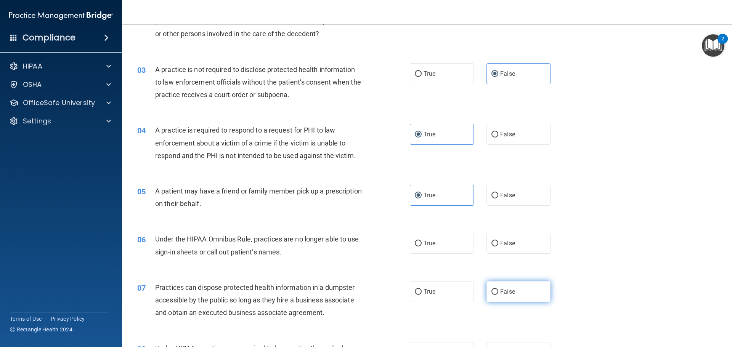
scroll to position [191, 0]
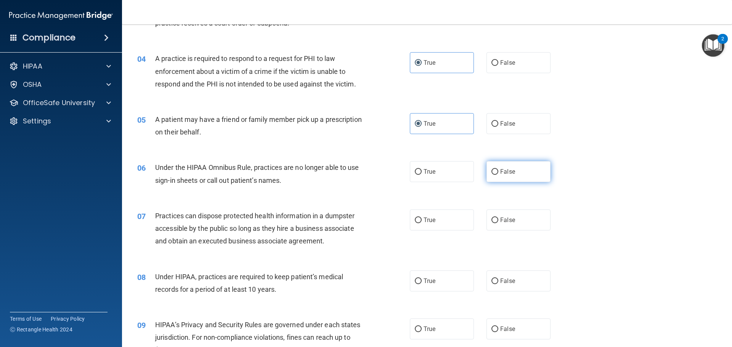
click at [518, 177] on label "False" at bounding box center [519, 171] width 64 height 21
click at [499, 175] on input "False" at bounding box center [495, 172] width 7 height 6
radio input "true"
click at [513, 216] on label "False" at bounding box center [519, 220] width 64 height 21
click at [499, 218] on input "False" at bounding box center [495, 221] width 7 height 6
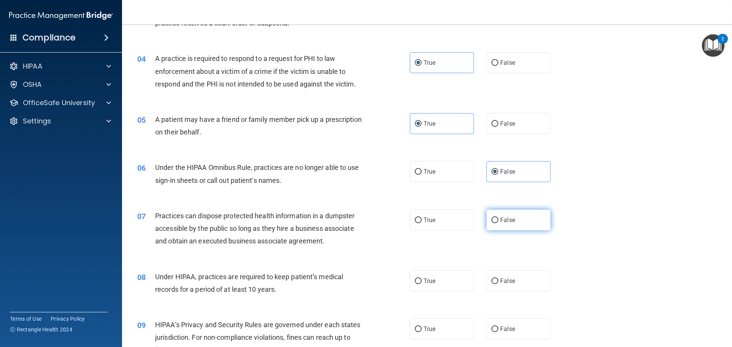
radio input "true"
click at [514, 280] on label "False" at bounding box center [519, 281] width 64 height 21
click at [499, 280] on input "False" at bounding box center [495, 282] width 7 height 6
radio input "true"
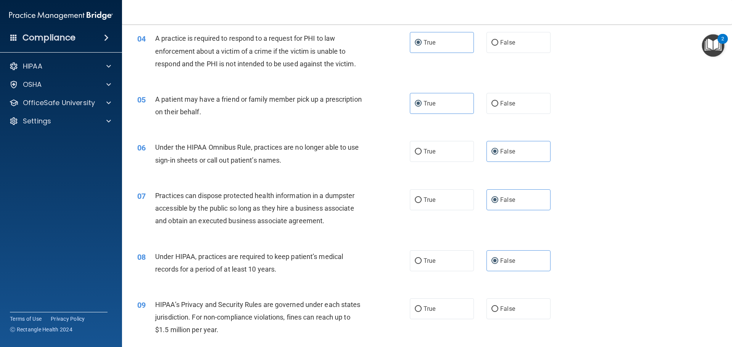
scroll to position [267, 0]
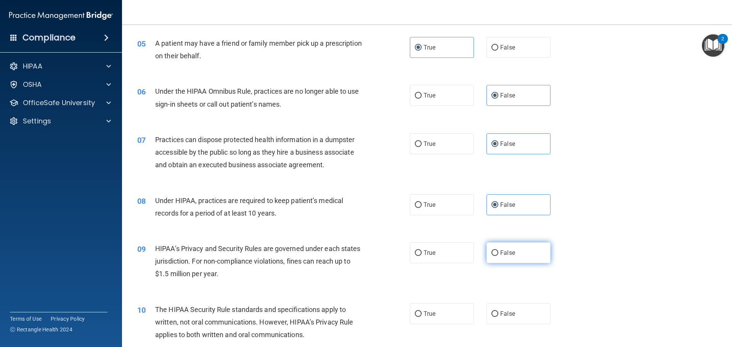
click at [512, 259] on label "False" at bounding box center [519, 253] width 64 height 21
click at [499, 256] on input "False" at bounding box center [495, 254] width 7 height 6
radio input "true"
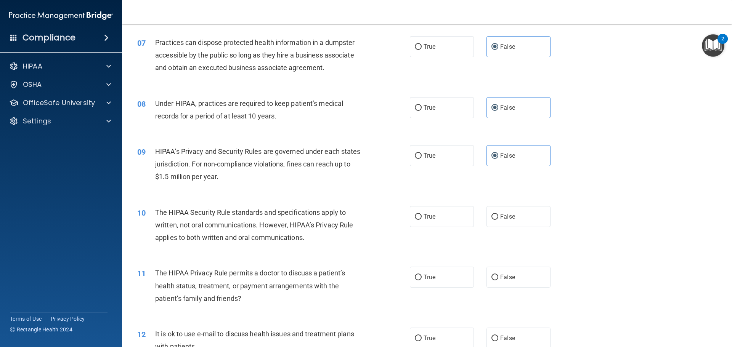
scroll to position [381, 0]
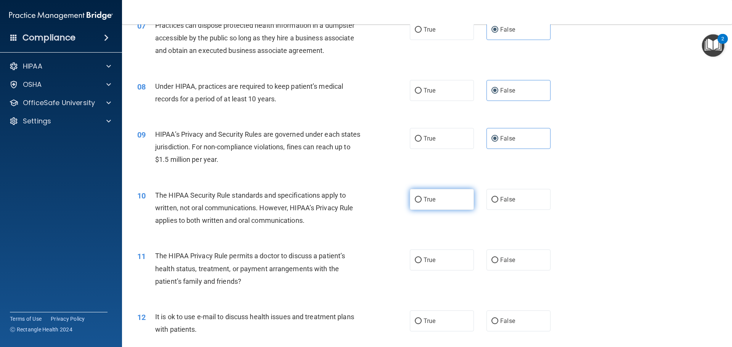
click at [454, 204] on label "True" at bounding box center [442, 199] width 64 height 21
click at [422, 203] on input "True" at bounding box center [418, 200] width 7 height 6
radio input "true"
drag, startPoint x: 437, startPoint y: 270, endPoint x: 437, endPoint y: 263, distance: 7.3
click at [437, 270] on label "True" at bounding box center [442, 260] width 64 height 21
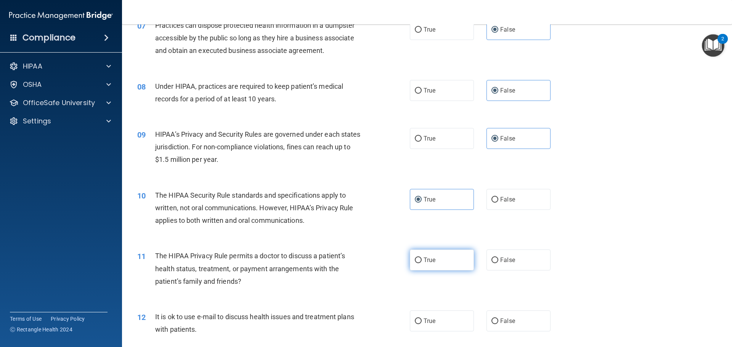
click at [422, 264] on input "True" at bounding box center [418, 261] width 7 height 6
radio input "true"
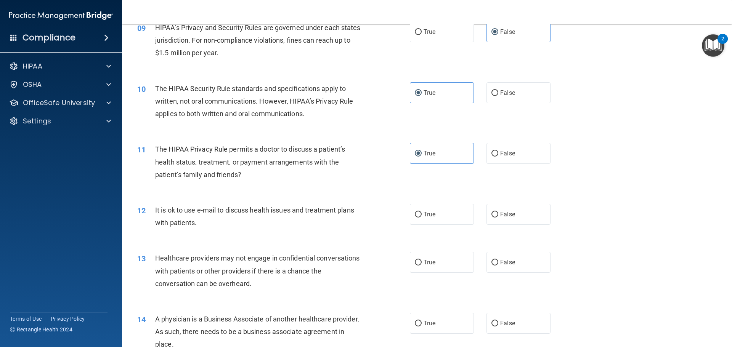
scroll to position [496, 0]
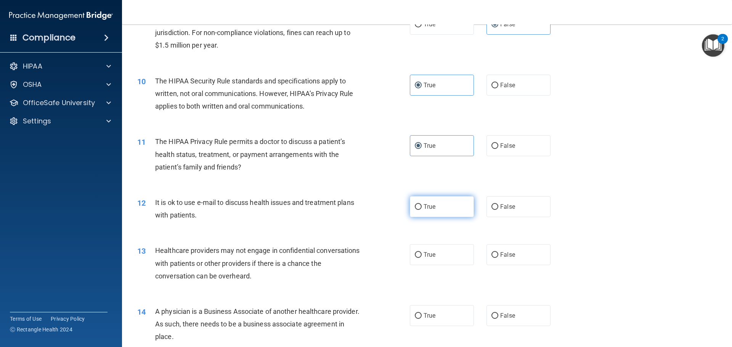
click at [441, 208] on label "True" at bounding box center [442, 206] width 64 height 21
click at [422, 208] on input "True" at bounding box center [418, 207] width 7 height 6
radio input "true"
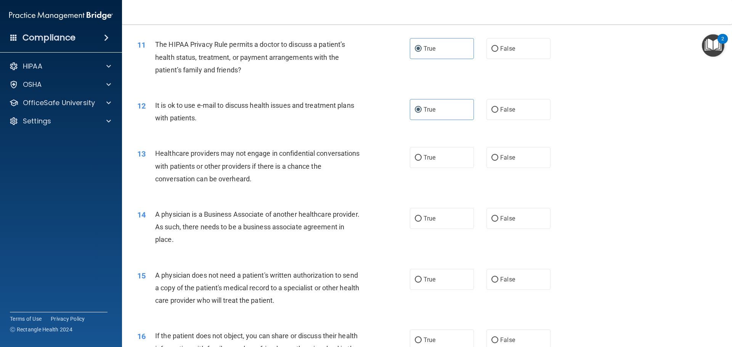
scroll to position [610, 0]
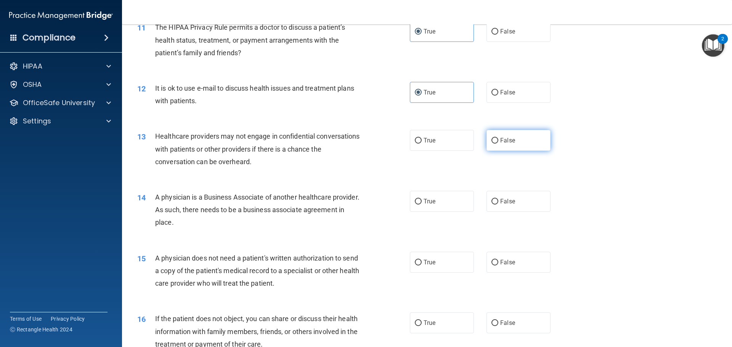
click at [512, 141] on label "False" at bounding box center [519, 140] width 64 height 21
click at [499, 141] on input "False" at bounding box center [495, 141] width 7 height 6
radio input "true"
click at [509, 204] on span "False" at bounding box center [507, 201] width 15 height 7
click at [499, 204] on input "False" at bounding box center [495, 202] width 7 height 6
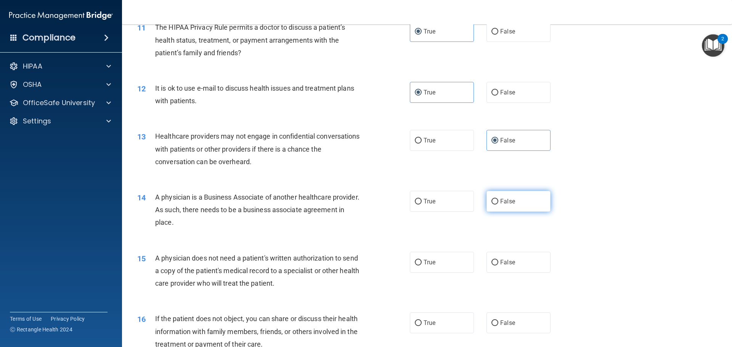
radio input "true"
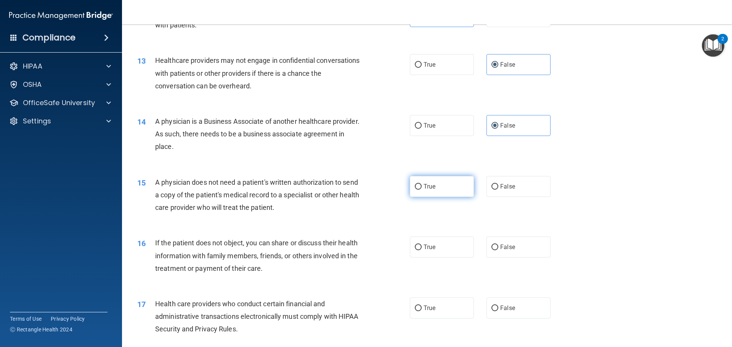
scroll to position [687, 0]
click at [444, 192] on label "True" at bounding box center [442, 186] width 64 height 21
click at [422, 190] on input "True" at bounding box center [418, 187] width 7 height 6
radio input "true"
click at [442, 245] on label "True" at bounding box center [442, 246] width 64 height 21
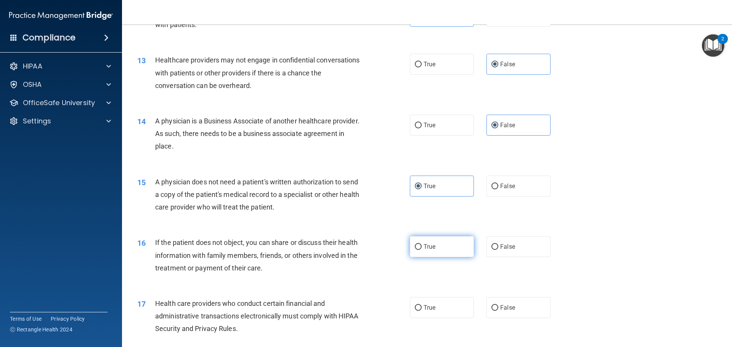
click at [422, 245] on input "True" at bounding box center [418, 248] width 7 height 6
radio input "true"
click at [431, 307] on span "True" at bounding box center [430, 307] width 12 height 7
click at [422, 307] on input "True" at bounding box center [418, 309] width 7 height 6
radio input "true"
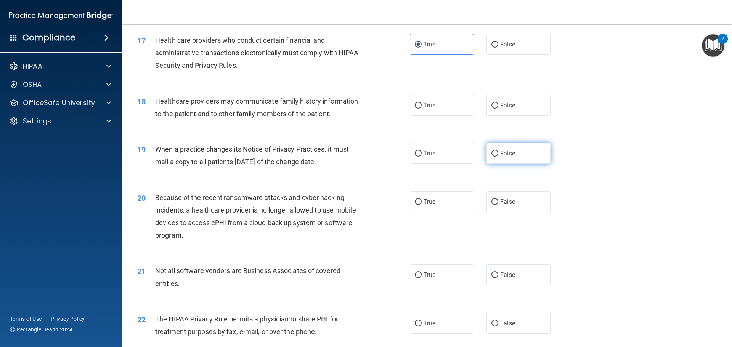
scroll to position [954, 0]
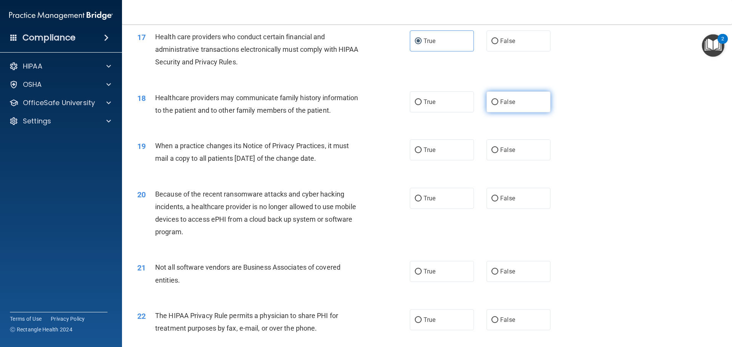
click at [510, 109] on label "False" at bounding box center [519, 102] width 64 height 21
click at [499, 105] on input "False" at bounding box center [495, 103] width 7 height 6
radio input "true"
click at [513, 145] on label "False" at bounding box center [519, 150] width 64 height 21
click at [499, 148] on input "False" at bounding box center [495, 151] width 7 height 6
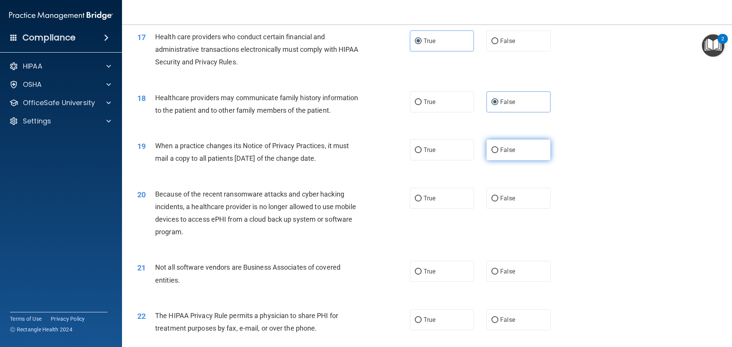
radio input "true"
click at [502, 195] on label "False" at bounding box center [519, 198] width 64 height 21
click at [499, 196] on input "False" at bounding box center [495, 199] width 7 height 6
radio input "true"
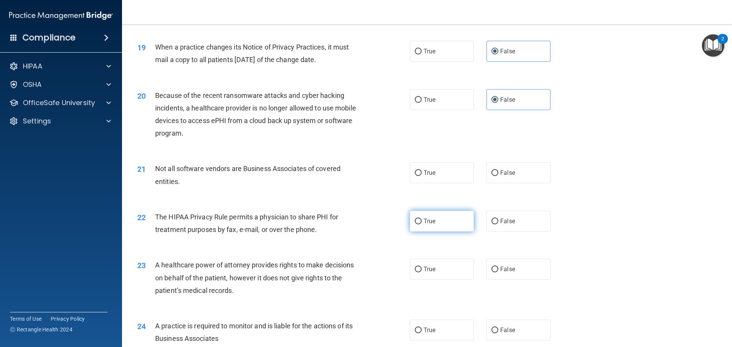
scroll to position [1068, 0]
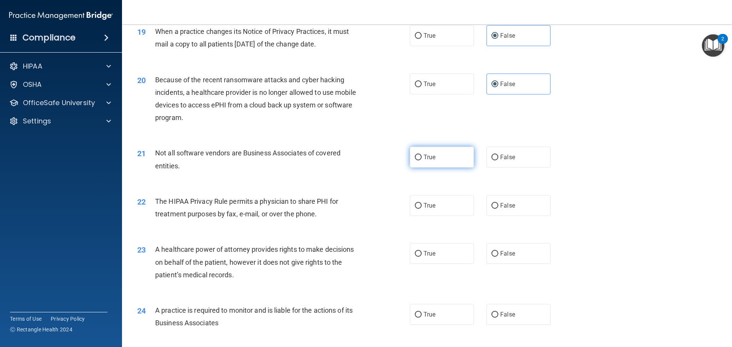
click at [440, 159] on label "True" at bounding box center [442, 157] width 64 height 21
click at [422, 159] on input "True" at bounding box center [418, 158] width 7 height 6
radio input "true"
click at [440, 206] on label "True" at bounding box center [442, 205] width 64 height 21
click at [422, 206] on input "True" at bounding box center [418, 206] width 7 height 6
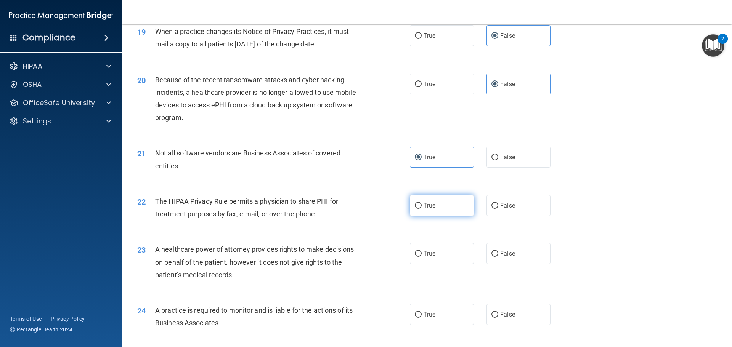
radio input "true"
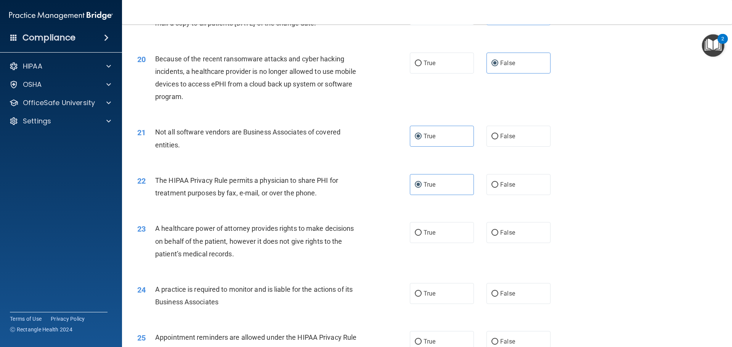
scroll to position [1106, 0]
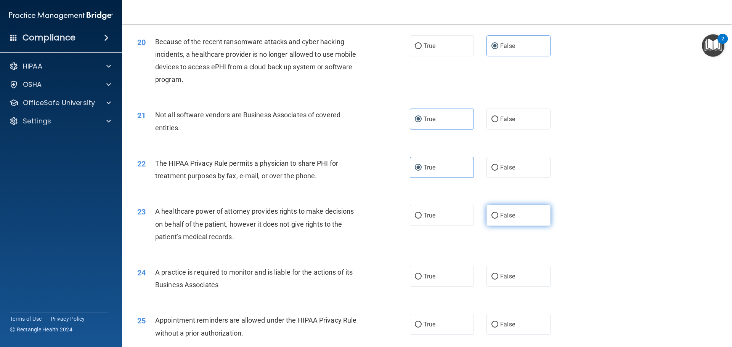
click at [527, 211] on label "False" at bounding box center [519, 215] width 64 height 21
click at [499, 213] on input "False" at bounding box center [495, 216] width 7 height 6
radio input "true"
click at [515, 277] on label "False" at bounding box center [519, 276] width 64 height 21
click at [499, 277] on input "False" at bounding box center [495, 277] width 7 height 6
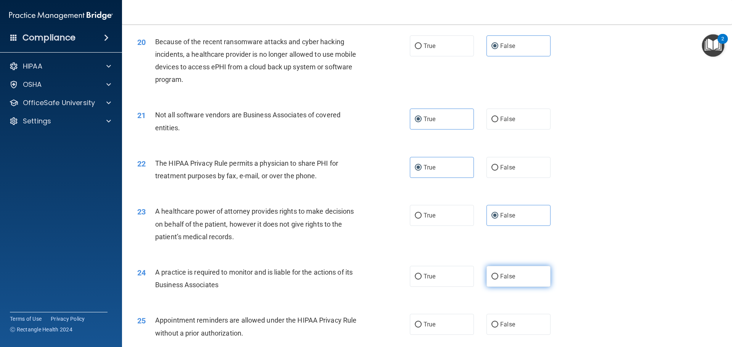
radio input "true"
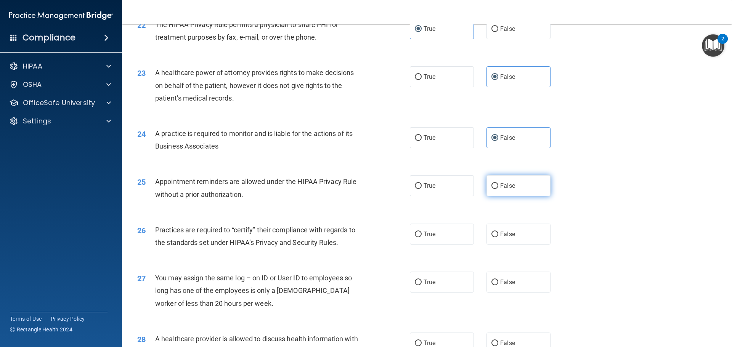
scroll to position [1335, 0]
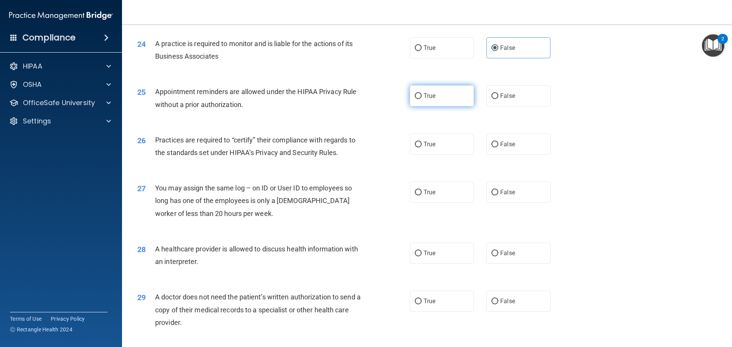
click at [436, 102] on label "True" at bounding box center [442, 95] width 64 height 21
click at [422, 99] on input "True" at bounding box center [418, 96] width 7 height 6
radio input "true"
click at [512, 147] on label "False" at bounding box center [519, 144] width 64 height 21
click at [499, 147] on input "False" at bounding box center [495, 145] width 7 height 6
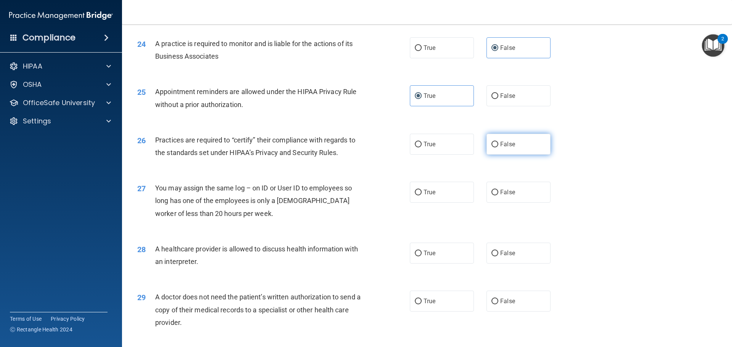
radio input "true"
click at [514, 185] on label "False" at bounding box center [519, 192] width 64 height 21
click at [499, 190] on input "False" at bounding box center [495, 193] width 7 height 6
radio input "true"
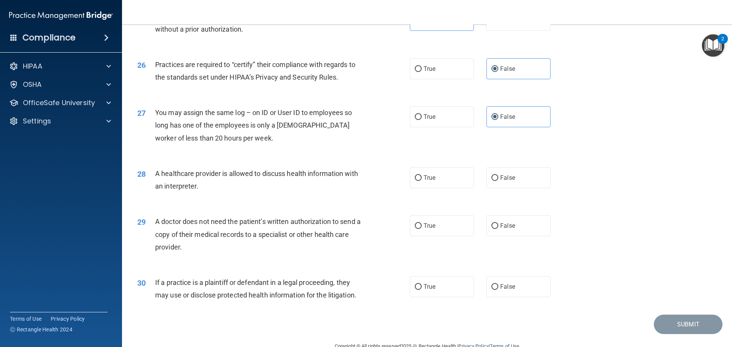
scroll to position [1411, 0]
click at [455, 186] on label "True" at bounding box center [442, 177] width 64 height 21
click at [422, 180] on input "True" at bounding box center [418, 178] width 7 height 6
radio input "true"
click at [439, 228] on label "True" at bounding box center [442, 225] width 64 height 21
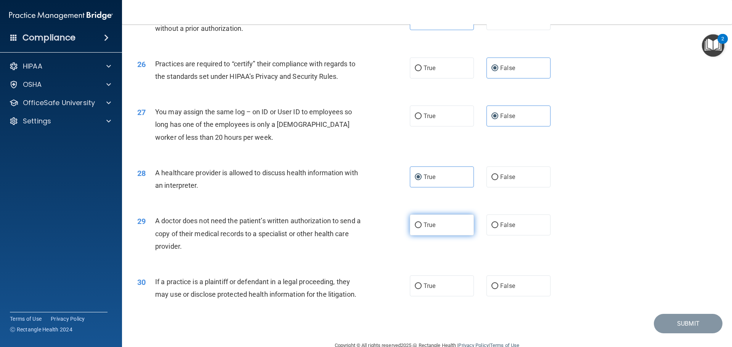
click at [422, 228] on input "True" at bounding box center [418, 226] width 7 height 6
radio input "true"
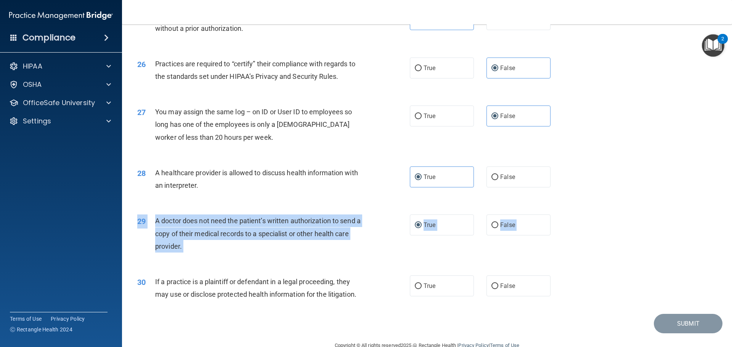
click at [448, 267] on div "30 If a practice is a plaintiff or defendant in a legal proceeding, they may us…" at bounding box center [427, 290] width 591 height 48
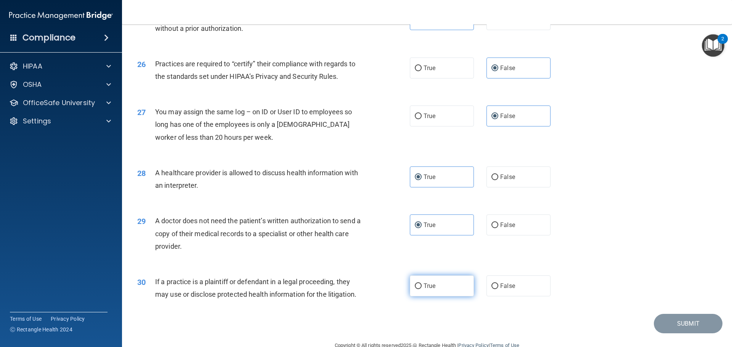
click at [439, 288] on label "True" at bounding box center [442, 286] width 64 height 21
click at [422, 288] on input "True" at bounding box center [418, 287] width 7 height 6
radio input "true"
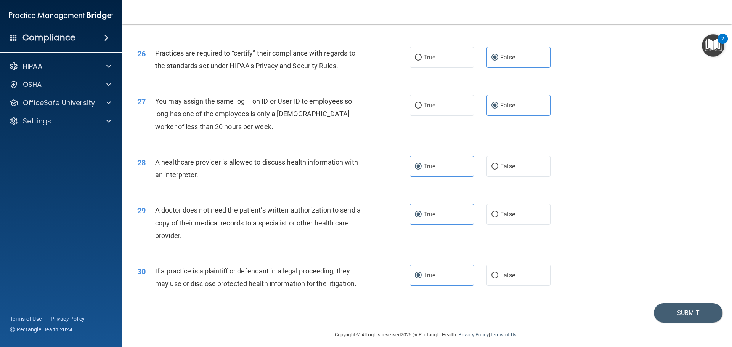
scroll to position [1428, 0]
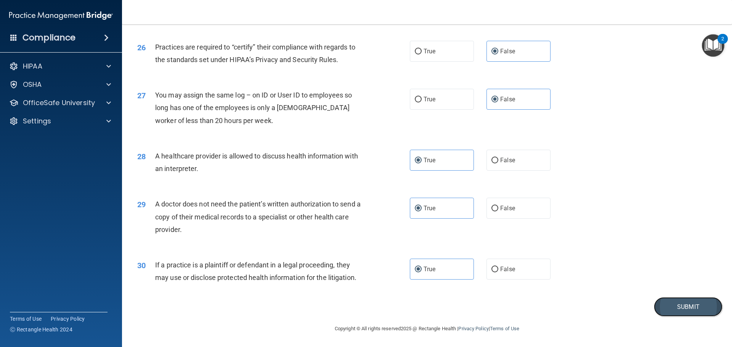
click at [670, 305] on button "Submit" at bounding box center [688, 307] width 69 height 19
click at [680, 312] on button "Submit" at bounding box center [688, 307] width 69 height 19
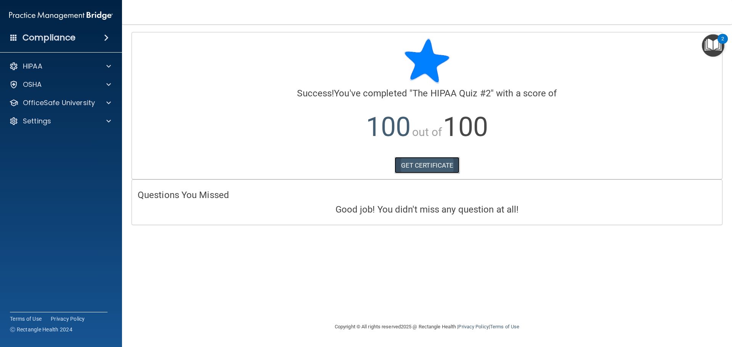
click at [435, 165] on link "GET CERTIFICATE" at bounding box center [427, 165] width 65 height 17
click at [106, 82] on div at bounding box center [107, 84] width 19 height 9
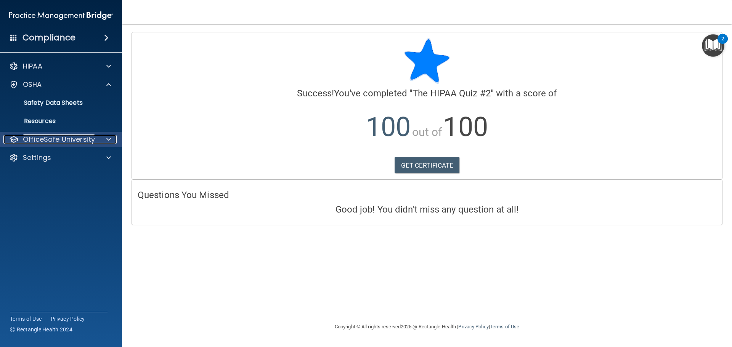
click at [102, 139] on div at bounding box center [107, 139] width 19 height 9
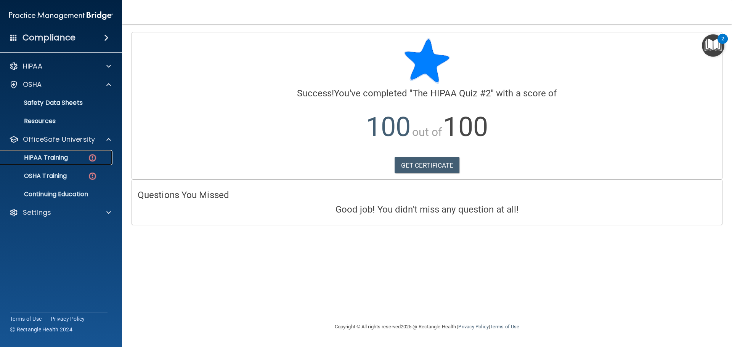
click at [51, 157] on p "HIPAA Training" at bounding box center [36, 158] width 63 height 8
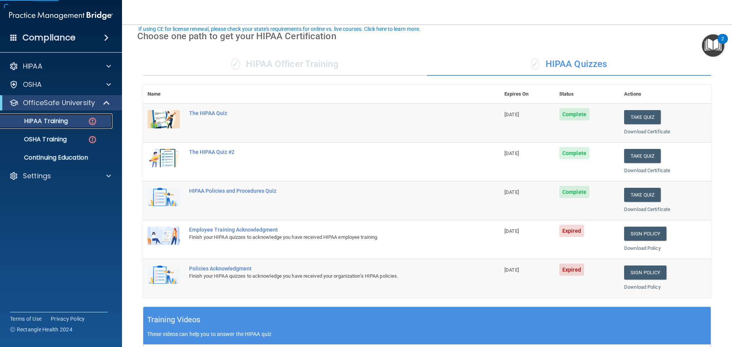
scroll to position [76, 0]
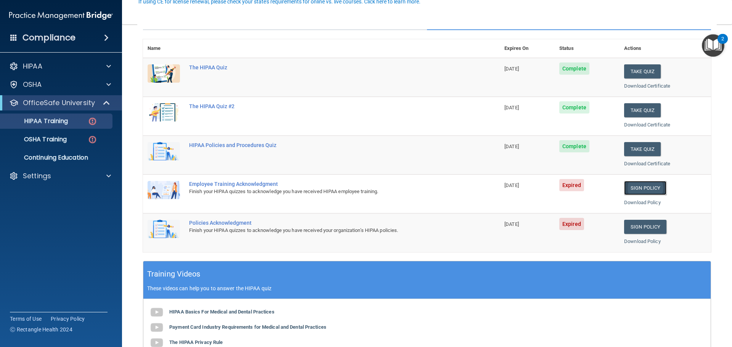
click at [635, 187] on link "Sign Policy" at bounding box center [645, 188] width 42 height 14
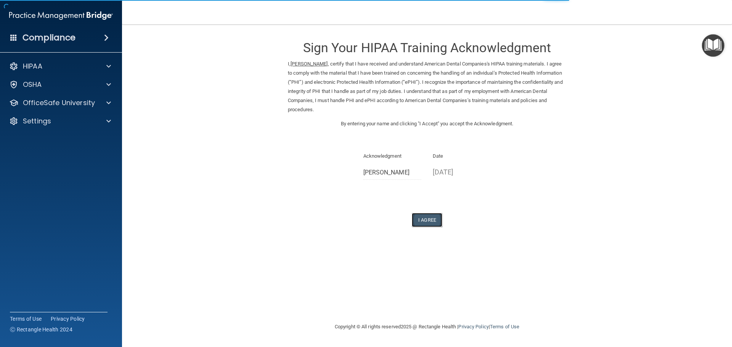
click at [430, 217] on button "I Agree" at bounding box center [427, 220] width 31 height 14
click at [431, 222] on button "I Agree" at bounding box center [427, 220] width 31 height 14
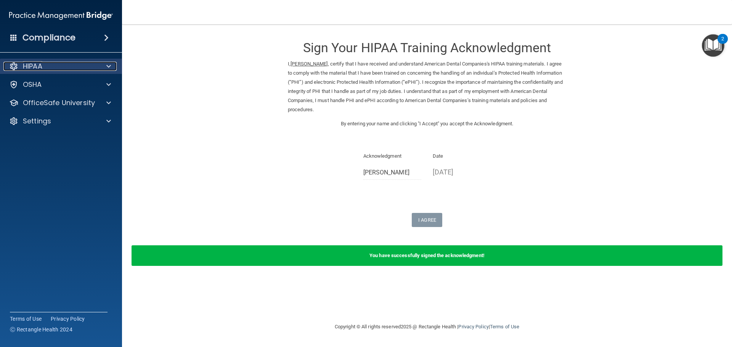
click at [101, 70] on div at bounding box center [107, 66] width 19 height 9
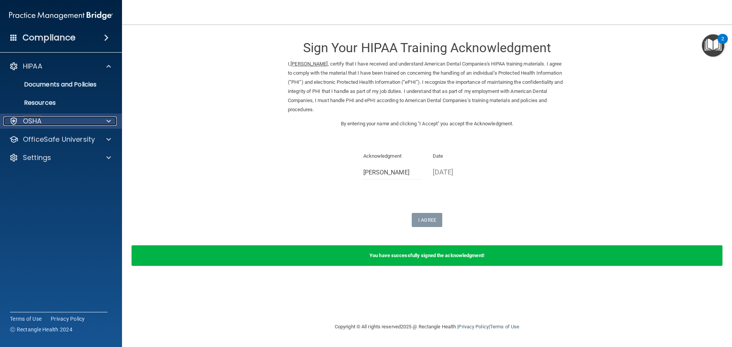
click at [102, 121] on div at bounding box center [107, 121] width 19 height 9
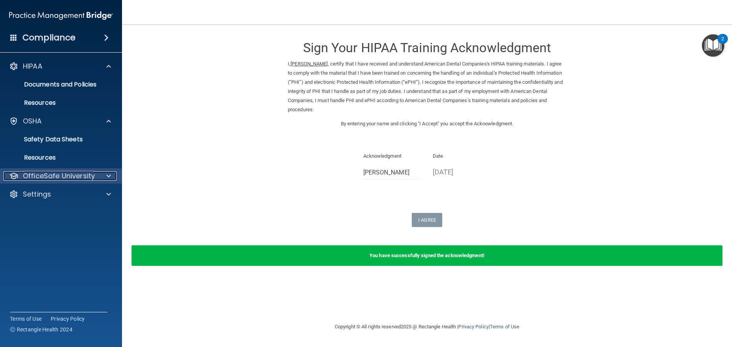
click at [95, 177] on div "OfficeSafe University" at bounding box center [50, 176] width 95 height 9
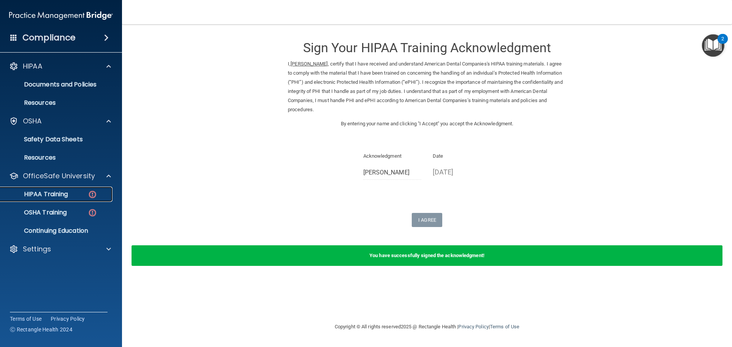
click at [68, 198] on p "HIPAA Training" at bounding box center [36, 195] width 63 height 8
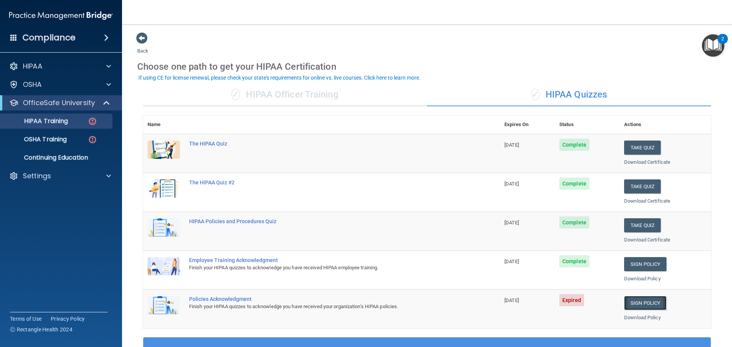
click at [631, 304] on link "Sign Policy" at bounding box center [645, 303] width 42 height 14
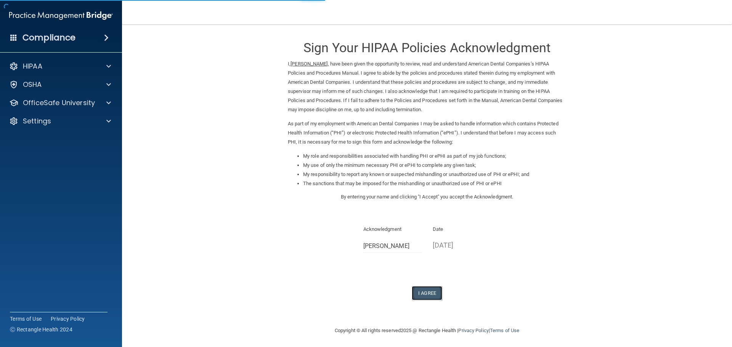
click at [427, 298] on button "I Agree" at bounding box center [427, 293] width 31 height 14
click at [424, 288] on button "I Agree" at bounding box center [427, 293] width 31 height 14
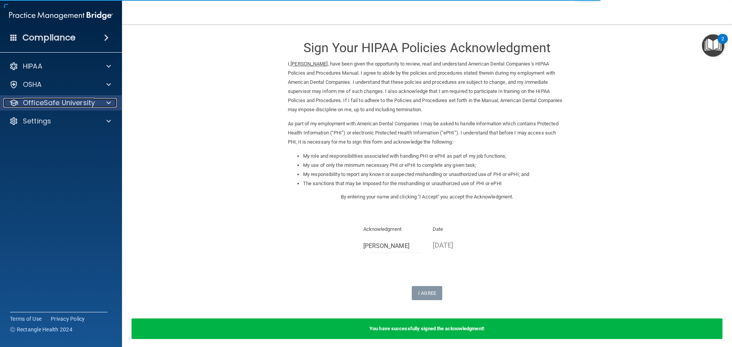
click at [99, 103] on div at bounding box center [107, 102] width 19 height 9
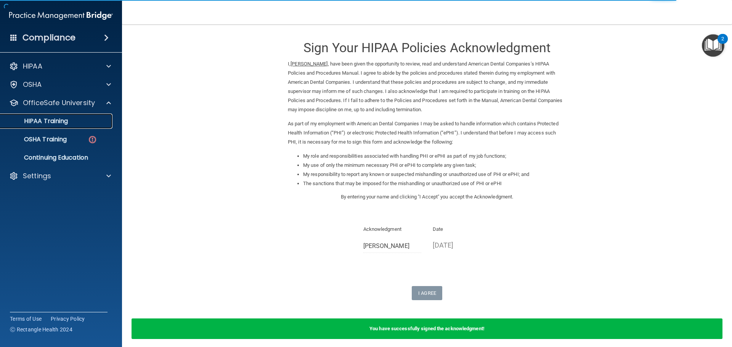
click at [58, 123] on p "HIPAA Training" at bounding box center [36, 121] width 63 height 8
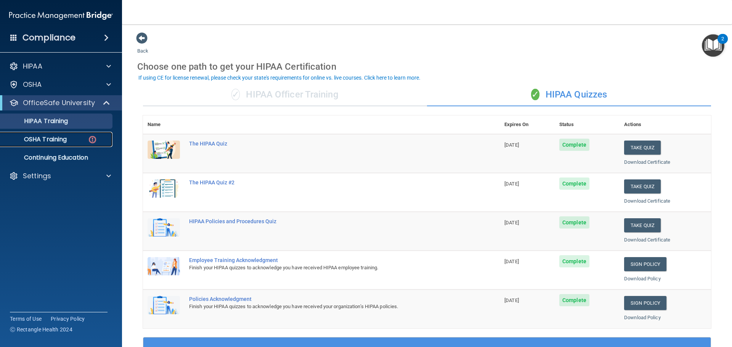
click at [67, 140] on p "OSHA Training" at bounding box center [36, 140] width 62 height 8
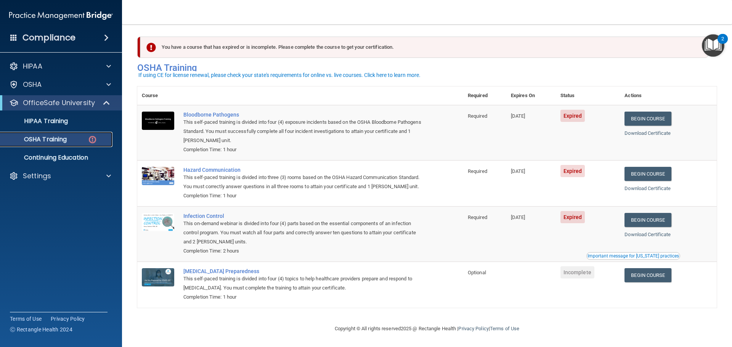
scroll to position [13, 0]
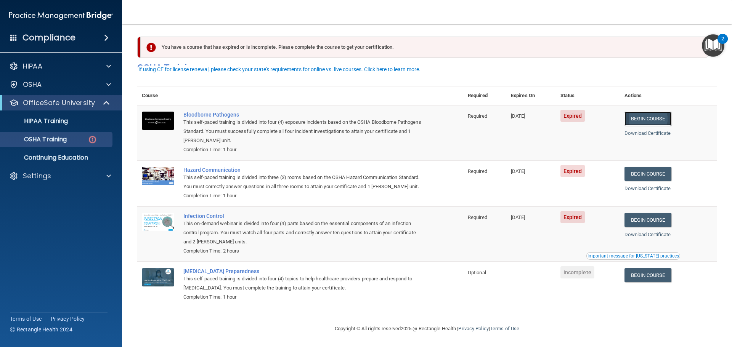
click at [637, 112] on link "Begin Course" at bounding box center [648, 119] width 47 height 14
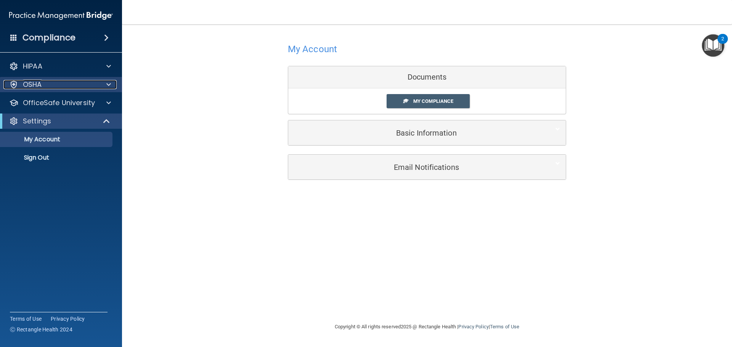
click at [79, 82] on div "OSHA" at bounding box center [50, 84] width 95 height 9
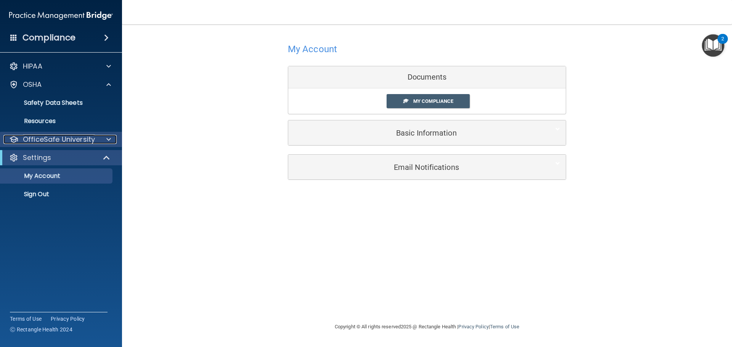
click at [75, 140] on p "OfficeSafe University" at bounding box center [59, 139] width 72 height 9
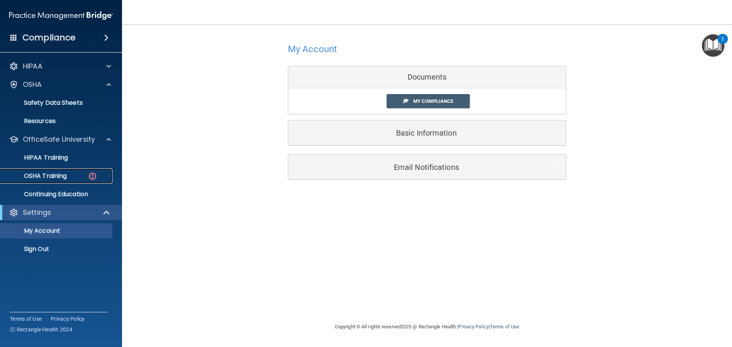
click at [58, 179] on p "OSHA Training" at bounding box center [36, 176] width 62 height 8
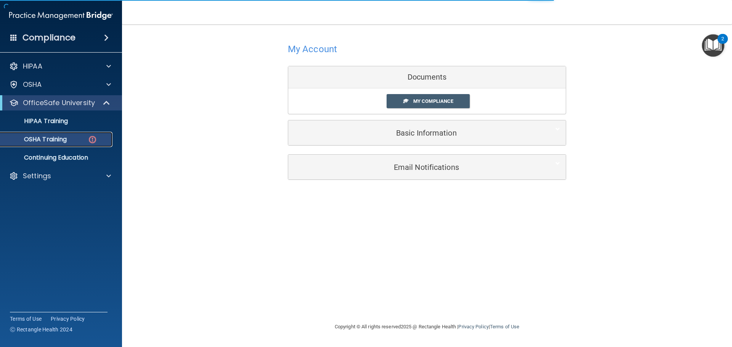
click at [94, 137] on img at bounding box center [93, 140] width 10 height 10
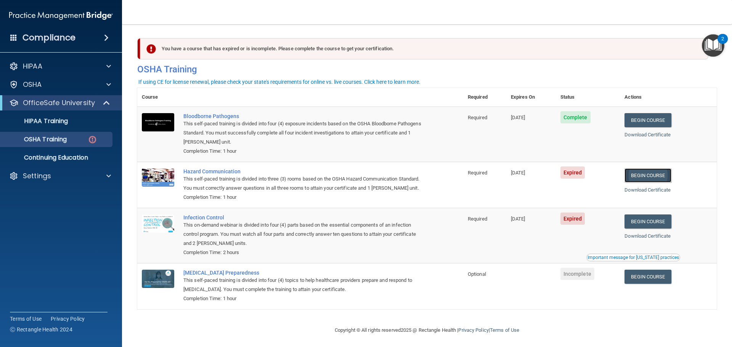
click at [644, 177] on link "Begin Course" at bounding box center [648, 176] width 47 height 14
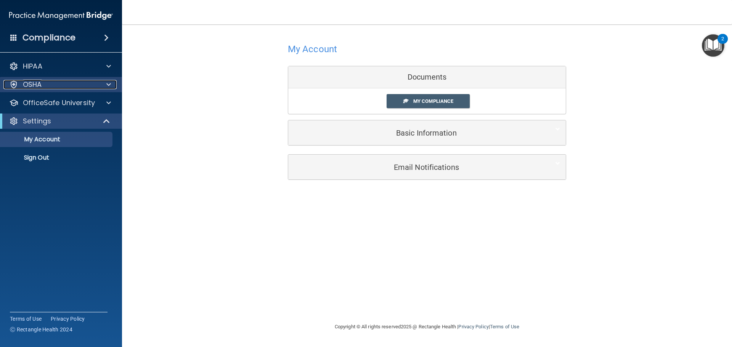
click at [79, 87] on div "OSHA" at bounding box center [50, 84] width 95 height 9
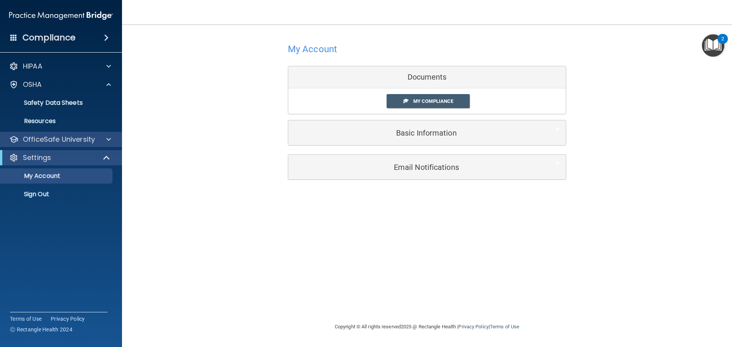
click at [79, 134] on div "OfficeSafe University" at bounding box center [61, 139] width 122 height 15
click at [87, 142] on p "OfficeSafe University" at bounding box center [59, 139] width 72 height 9
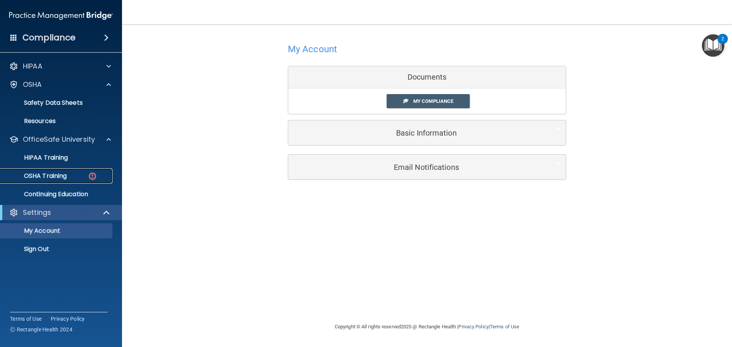
click at [60, 180] on p "OSHA Training" at bounding box center [36, 176] width 62 height 8
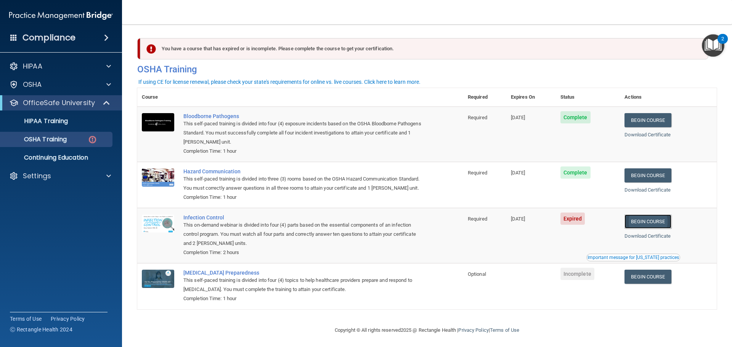
click at [652, 229] on link "Begin Course" at bounding box center [648, 222] width 47 height 14
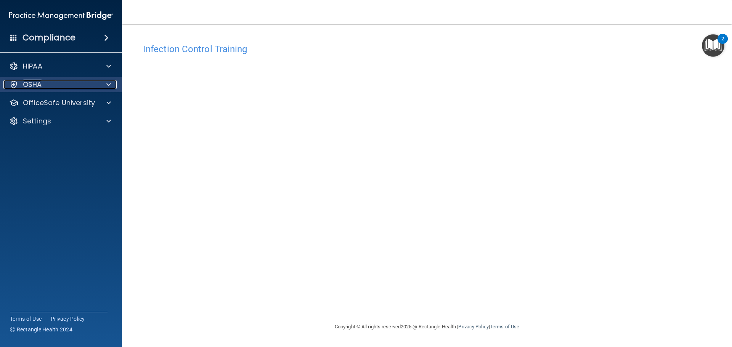
click at [74, 85] on div "OSHA" at bounding box center [50, 84] width 95 height 9
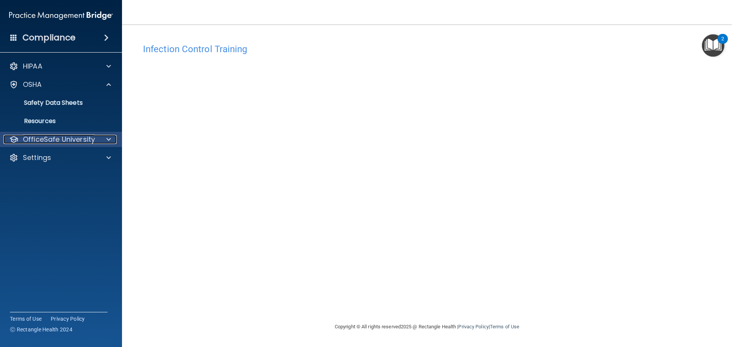
click at [77, 137] on p "OfficeSafe University" at bounding box center [59, 139] width 72 height 9
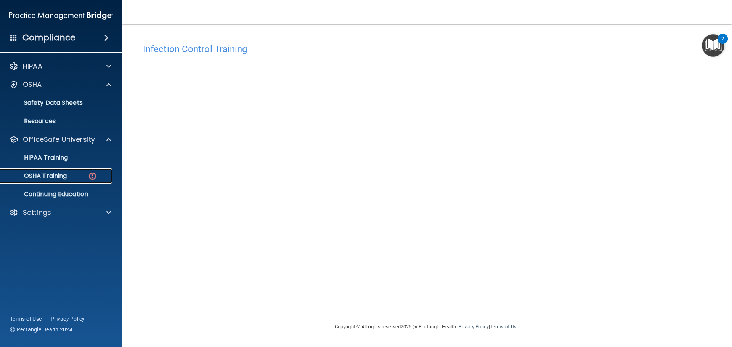
click at [61, 177] on p "OSHA Training" at bounding box center [36, 176] width 62 height 8
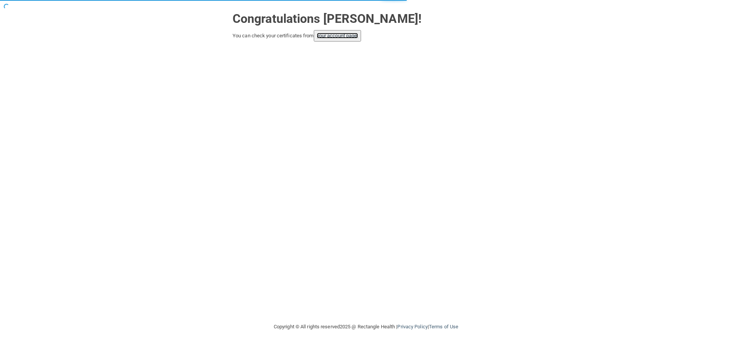
click at [345, 34] on link "your account page!" at bounding box center [338, 36] width 42 height 6
